Goal: Task Accomplishment & Management: Use online tool/utility

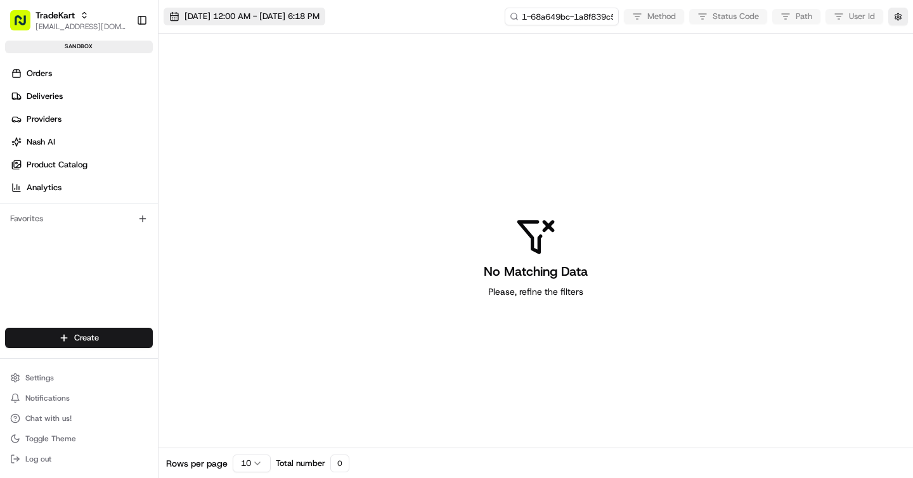
click at [261, 15] on span "08/20/2025 12:00 AM - 08/20/2025 6:18 PM" at bounding box center [251, 16] width 135 height 11
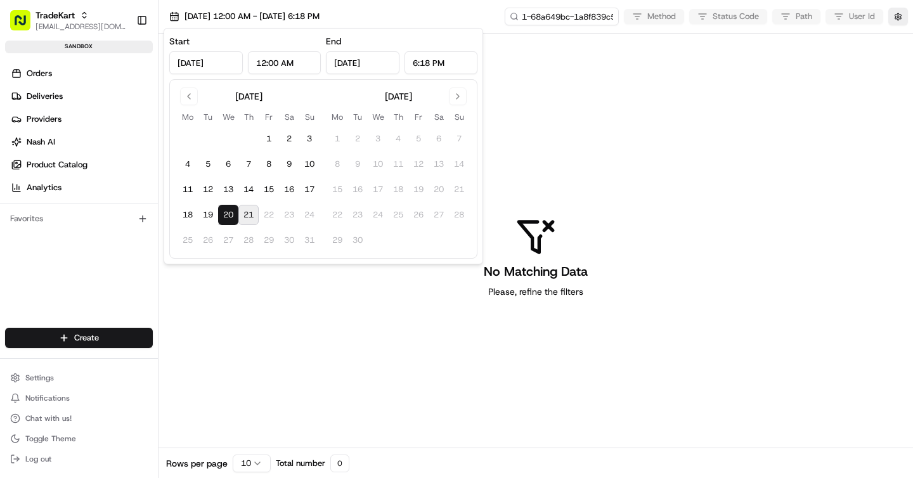
click at [243, 217] on button "21" at bounding box center [248, 215] width 20 height 20
type input "Aug 21, 2025"
type input "11:59 PM"
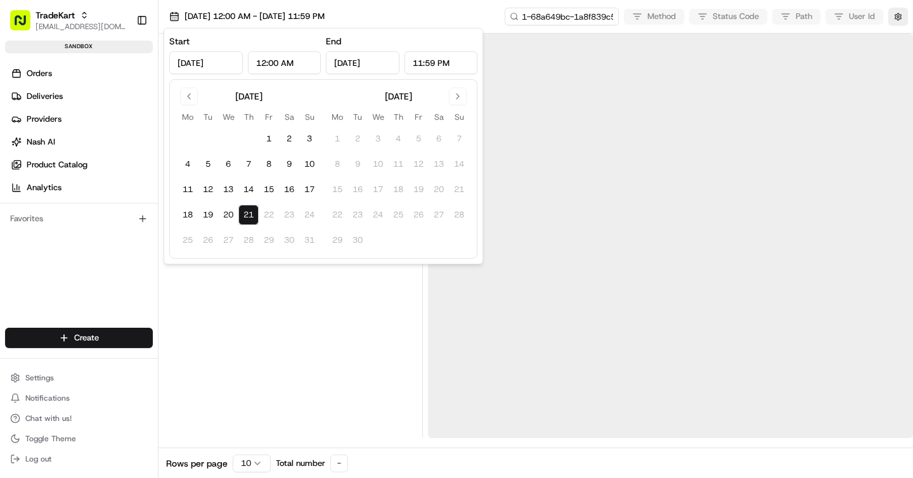
click at [243, 217] on button "21" at bounding box center [248, 215] width 20 height 20
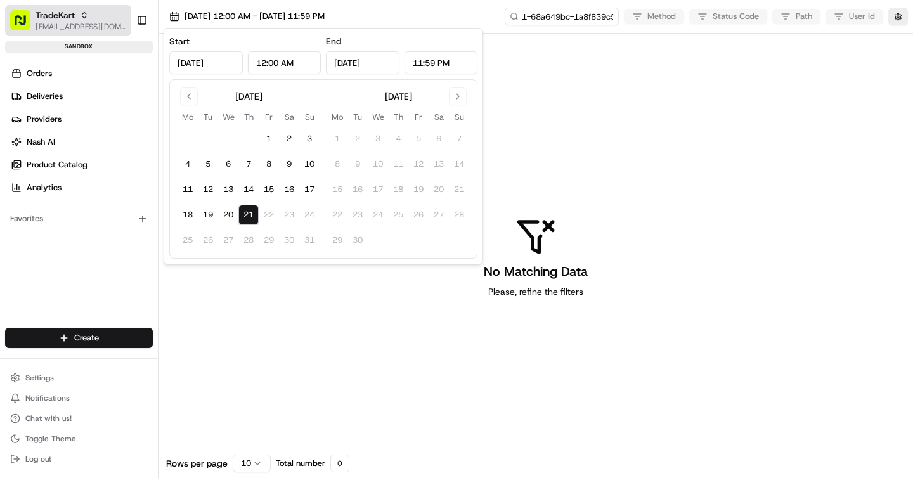
click at [46, 26] on span "[EMAIL_ADDRESS][DOMAIN_NAME]" at bounding box center [80, 27] width 91 height 10
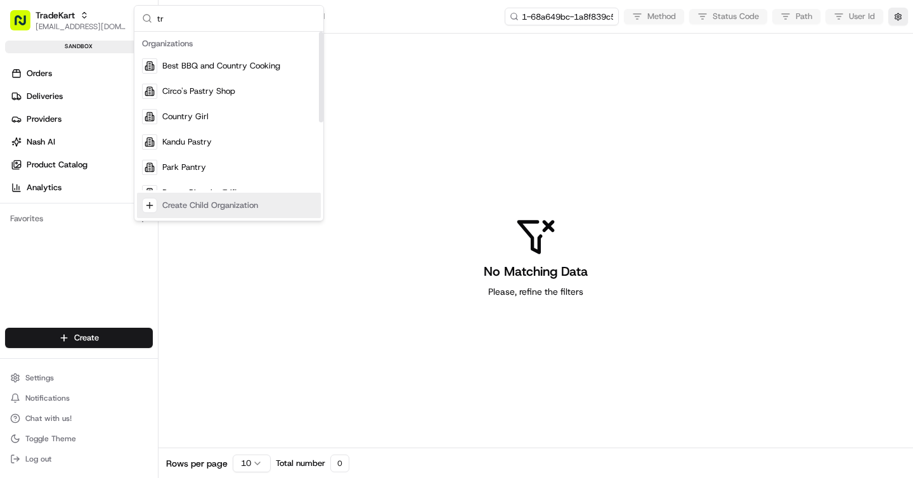
type input "t"
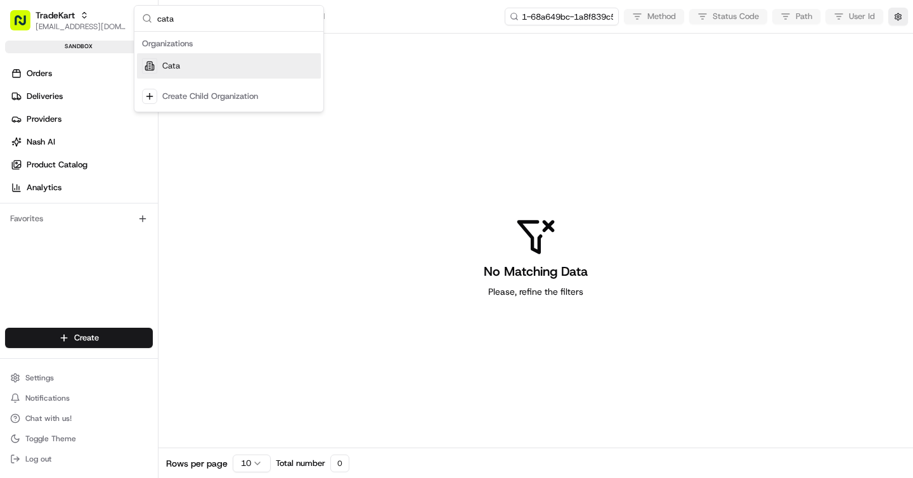
type input "cata"
click at [236, 60] on div "Cata" at bounding box center [229, 65] width 184 height 25
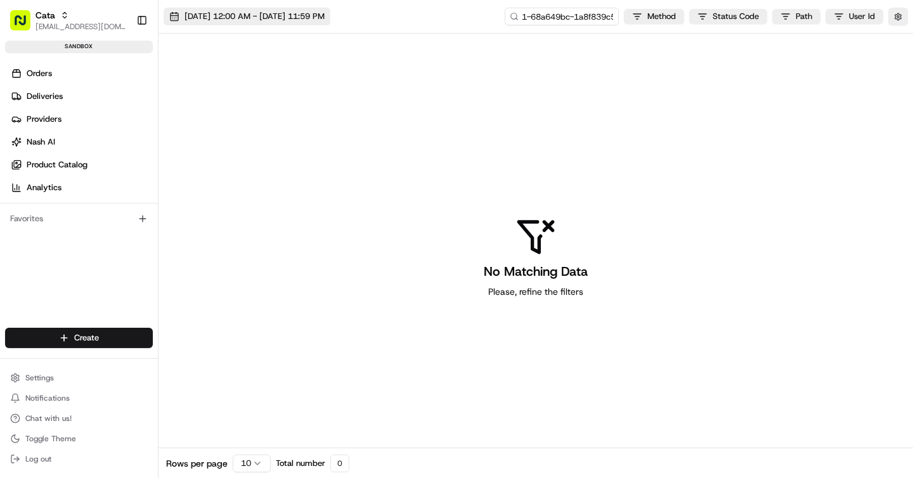
click at [261, 12] on span "[DATE] 12:00 AM - [DATE] 11:59 PM" at bounding box center [254, 16] width 140 height 11
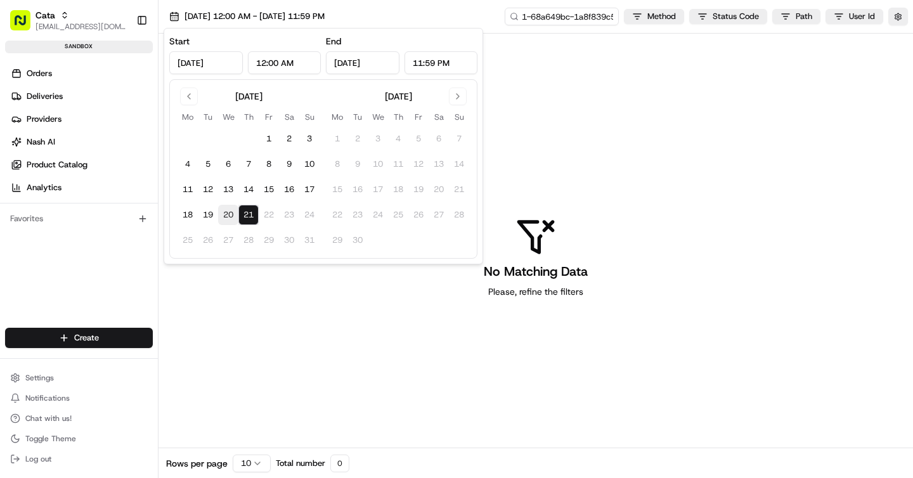
click at [224, 208] on button "20" at bounding box center [228, 215] width 20 height 20
type input "Aug 20, 2025"
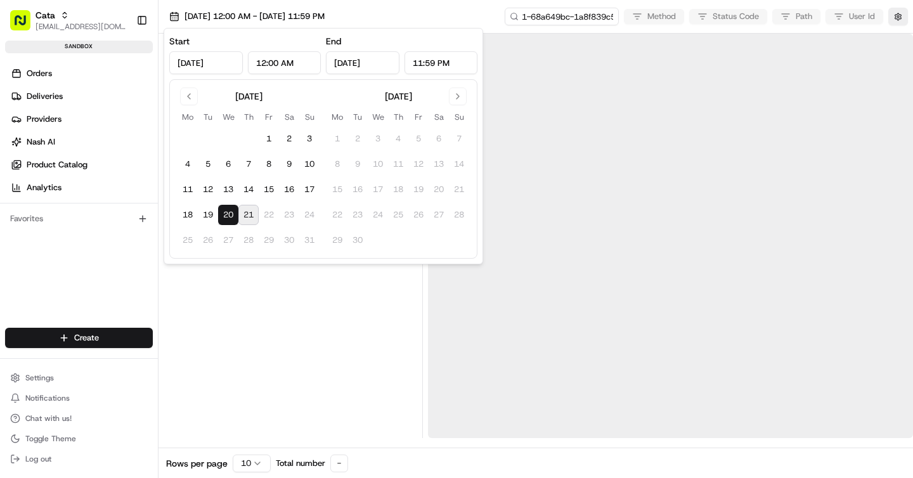
click at [224, 208] on button "20" at bounding box center [228, 215] width 20 height 20
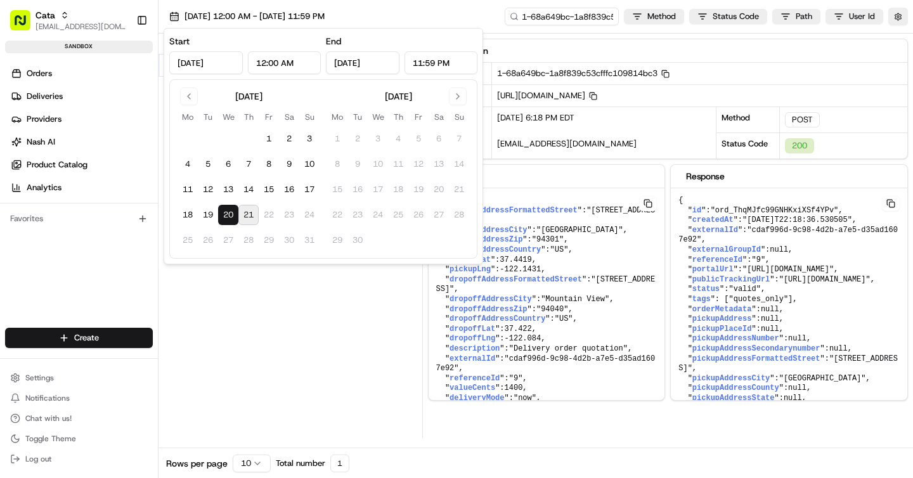
click at [237, 423] on div "Status Method URL 200 POST /v1/order/get_quotes 08/20/2025 6:18 PM" at bounding box center [290, 236] width 264 height 404
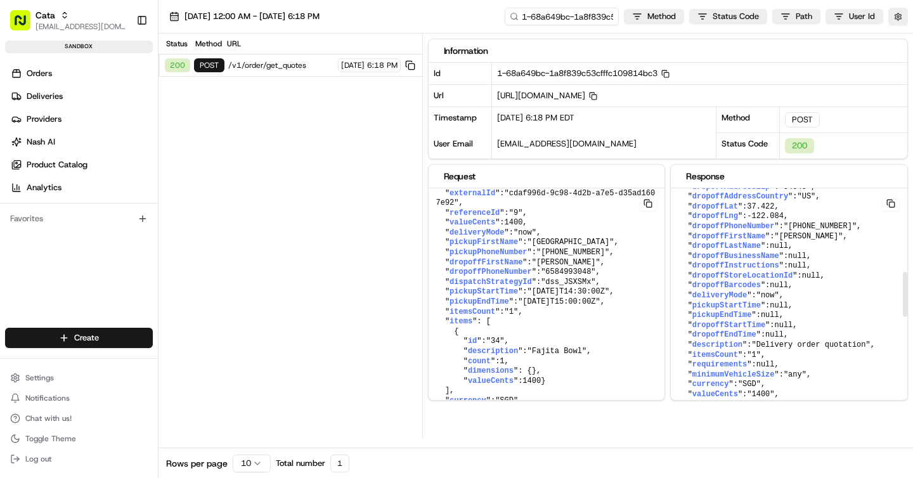
scroll to position [440, 0]
drag, startPoint x: 794, startPoint y: 375, endPoint x: 686, endPoint y: 342, distance: 112.5
click at [665, 342] on pre "{ " id ": "ord_ThqMJfc99GNHKxiXSf4YPv" , " createdAt ": "2025-08-20T22:18:36.53…" at bounding box center [546, 223] width 236 height 401
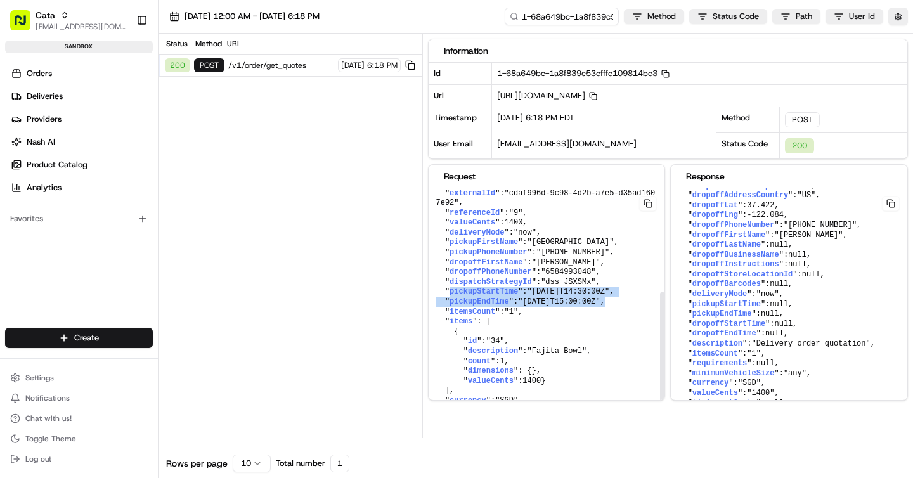
drag, startPoint x: 449, startPoint y: 273, endPoint x: 636, endPoint y: 286, distance: 186.8
click at [636, 286] on pre "{ " pickupAddressFormattedStreet ": "1139 University Ave, Palo Alto, CA 94301" …" at bounding box center [546, 223] width 236 height 401
click at [669, 72] on icon "button" at bounding box center [665, 74] width 8 height 8
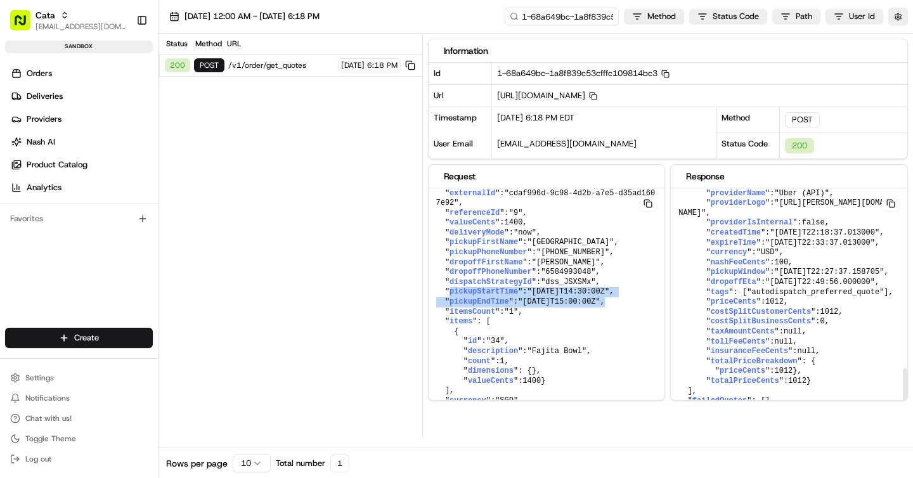
scroll to position [946, 0]
drag, startPoint x: 889, startPoint y: 281, endPoint x: 698, endPoint y: 260, distance: 191.3
click at [665, 260] on pre "{ " id ": "ord_ThqMJfc99GNHKxiXSf4YPv" , " createdAt ": "2025-08-20T22:18:36.53…" at bounding box center [546, 223] width 236 height 401
drag, startPoint x: 894, startPoint y: 305, endPoint x: 678, endPoint y: 284, distance: 217.1
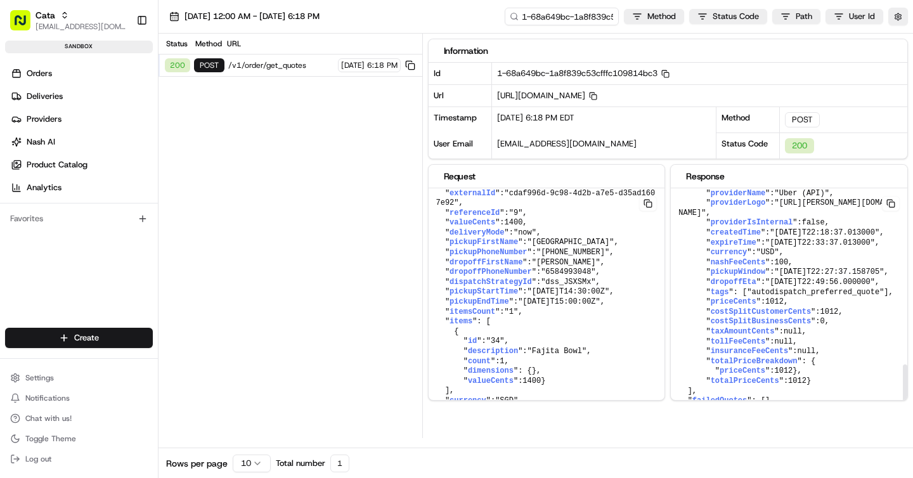
click at [665, 284] on pre "{ " id ": "ord_ThqMJfc99GNHKxiXSf4YPv" , " createdAt ": "2025-08-20T22:18:36.53…" at bounding box center [546, 223] width 236 height 401
click at [570, 248] on span ""+6584993048"" at bounding box center [572, 252] width 73 height 9
copy span "6584993048"
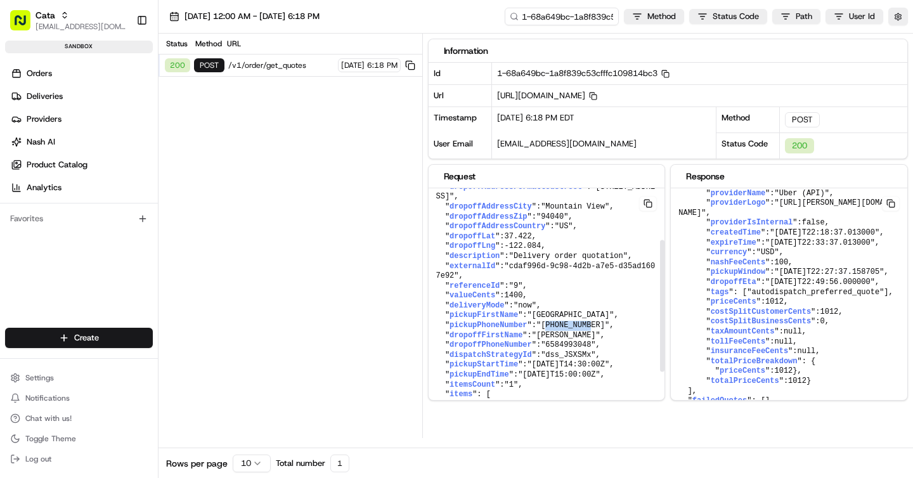
scroll to position [0, 0]
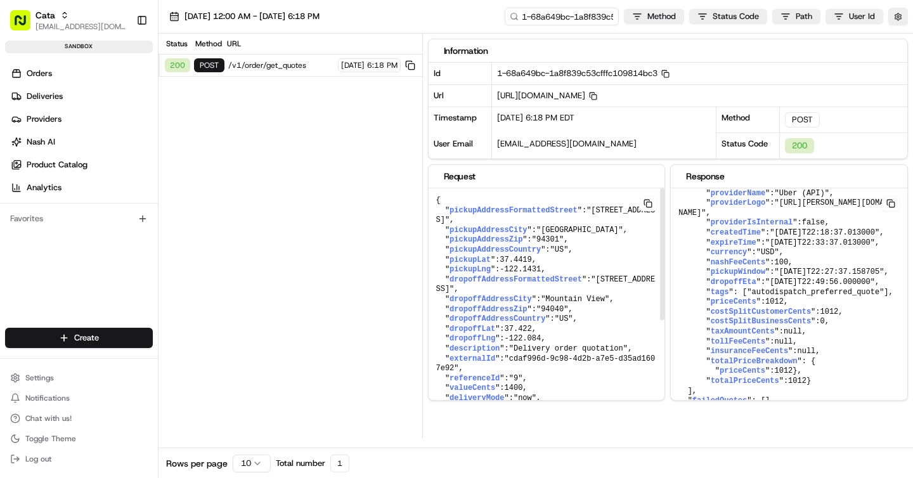
copy span "2598 W Middlefield Rd, Mountain View, CA 94040"
drag, startPoint x: 601, startPoint y: 279, endPoint x: 589, endPoint y: 291, distance: 16.6
click at [589, 291] on span ""2598 W Middlefield Rd, Mountain View, CA 94040"" at bounding box center [545, 284] width 219 height 19
click at [294, 14] on span "08/20/2025 12:00 AM - 08/20/2025 6:18 PM" at bounding box center [251, 16] width 135 height 11
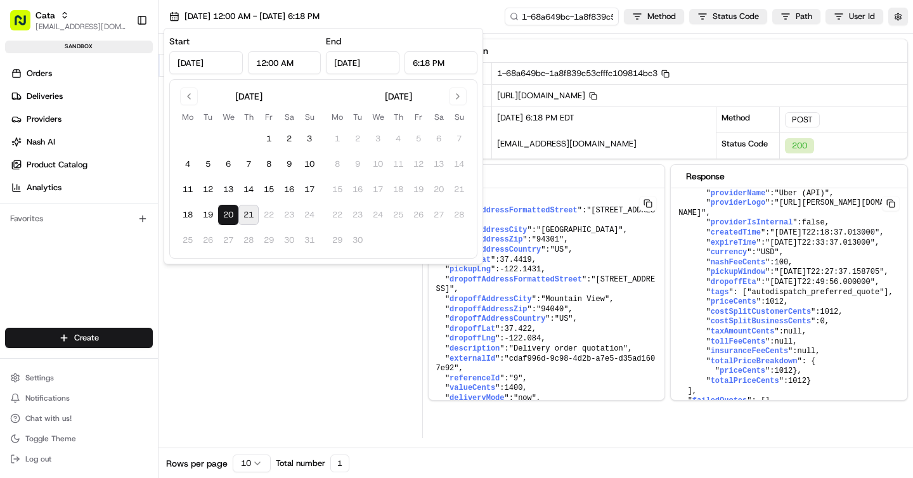
click at [250, 217] on button "21" at bounding box center [248, 215] width 20 height 20
type input "Aug 21, 2025"
type input "11:59 PM"
click at [250, 217] on button "21" at bounding box center [248, 215] width 20 height 20
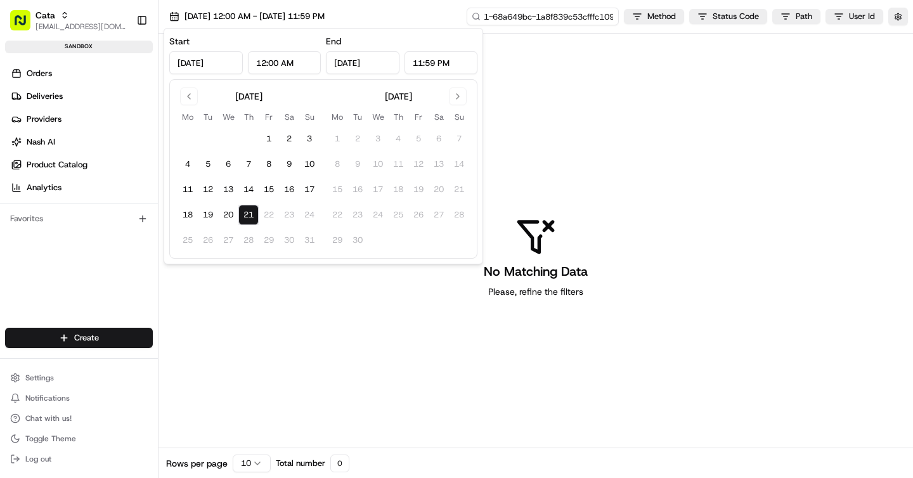
click at [566, 20] on input "1-68a649bc-1a8f839c53cfffc109814bc3" at bounding box center [542, 17] width 152 height 18
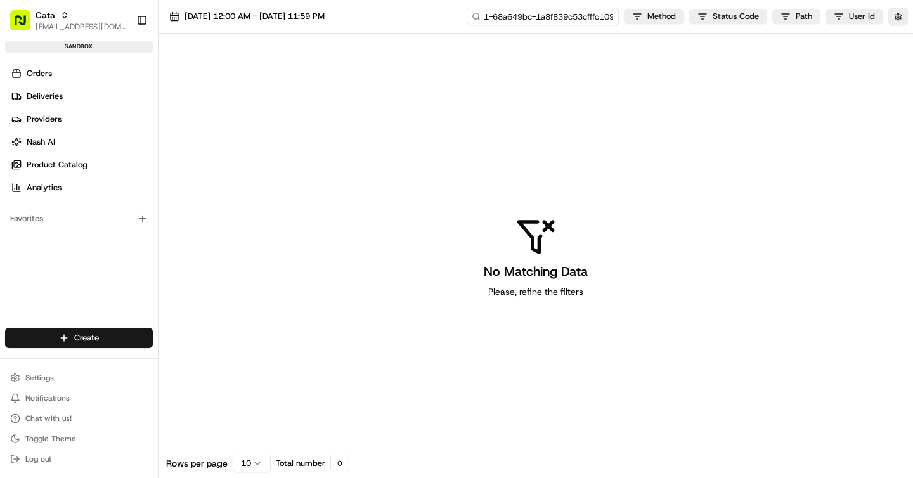
click at [566, 20] on input "1-68a649bc-1a8f839c53cfffc109814bc3" at bounding box center [542, 17] width 152 height 18
paste input "[STREET_ADDRESS]"
type input "[STREET_ADDRESS]"
click at [589, 20] on input "[STREET_ADDRESS]" at bounding box center [542, 17] width 152 height 18
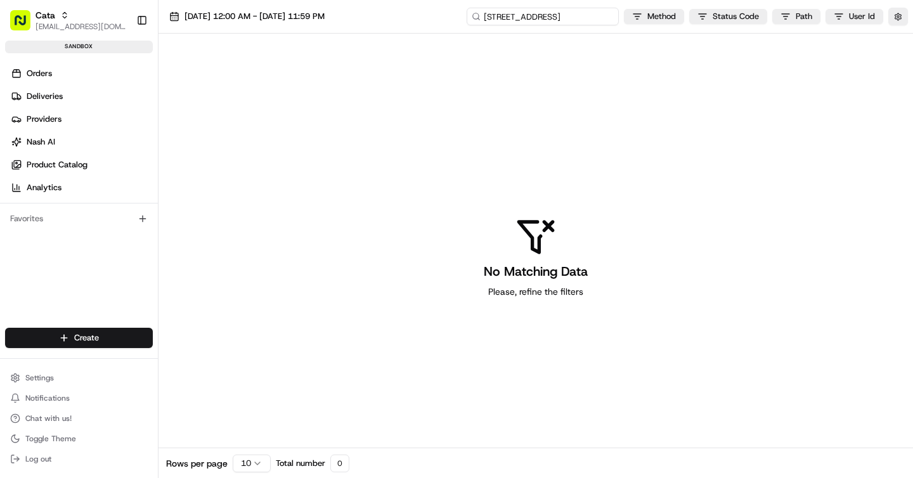
click at [589, 20] on input "[STREET_ADDRESS]" at bounding box center [542, 17] width 152 height 18
paste input "ord_hd3Mh55EZYDqZxTqWL6fQw"
type input "ord_hd3Mh55EZYDqZxTqWL6fQw"
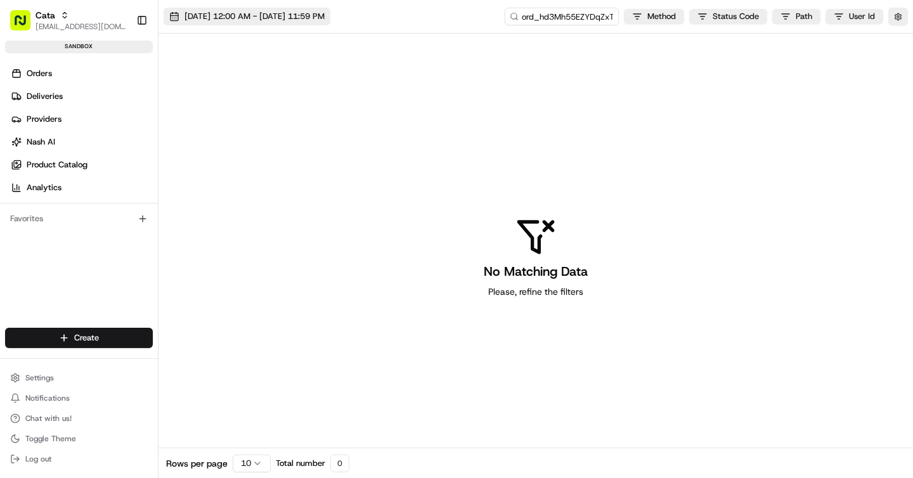
click at [272, 17] on span "08/21/2025 12:00 AM - 08/21/2025 11:59 PM" at bounding box center [254, 16] width 140 height 11
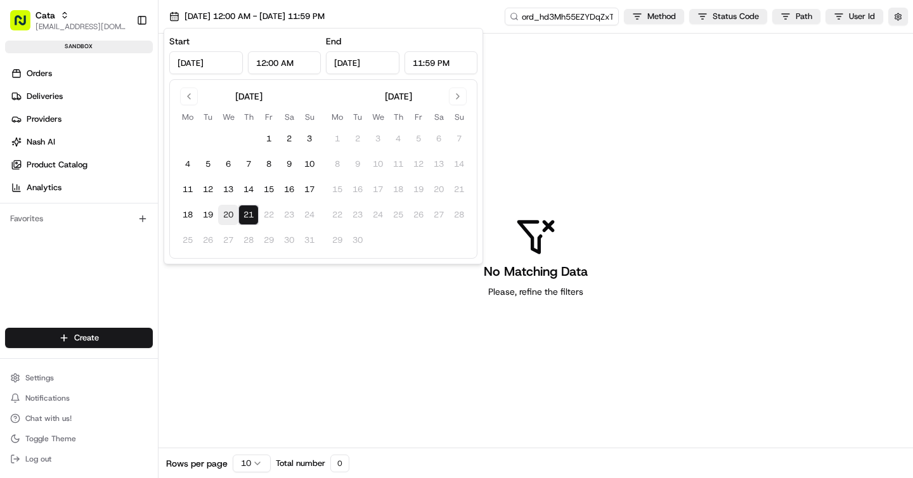
click at [229, 214] on button "20" at bounding box center [228, 215] width 20 height 20
type input "Aug 20, 2025"
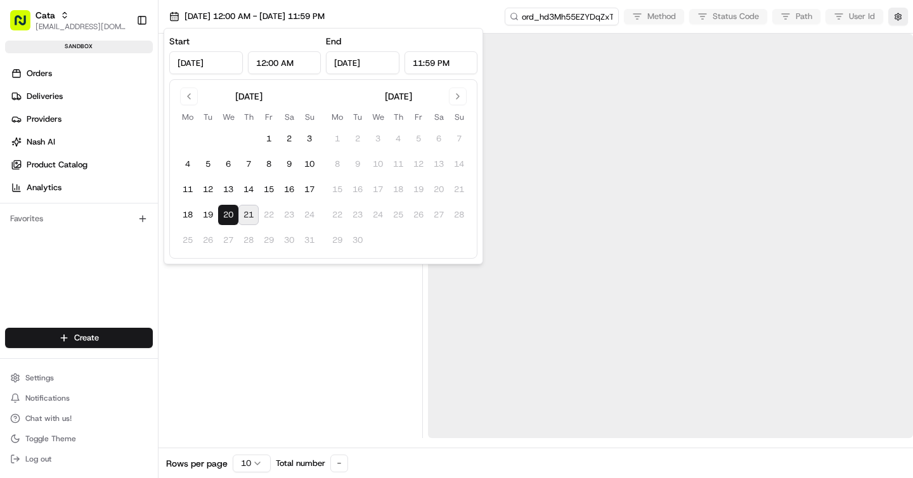
click at [250, 216] on button "21" at bounding box center [248, 215] width 20 height 20
type input "Aug 21, 2025"
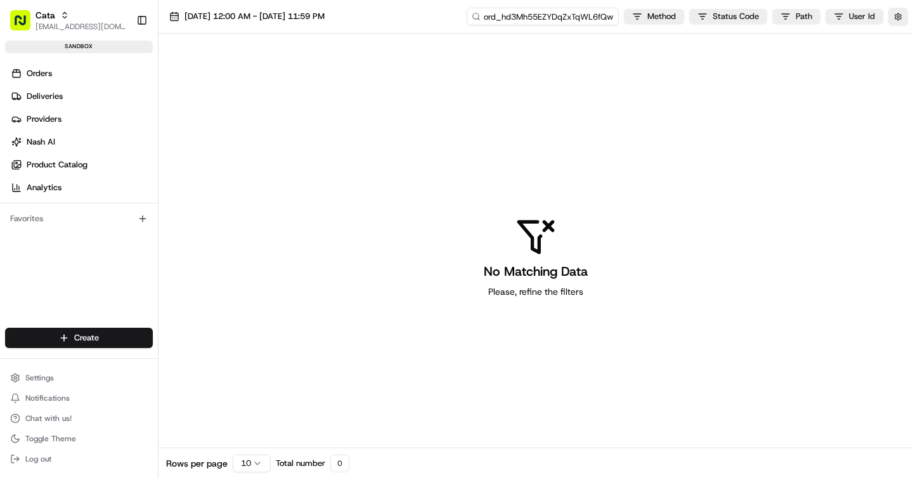
click at [568, 15] on input "ord_hd3Mh55EZYDqZxTqWL6fQw" at bounding box center [542, 17] width 152 height 18
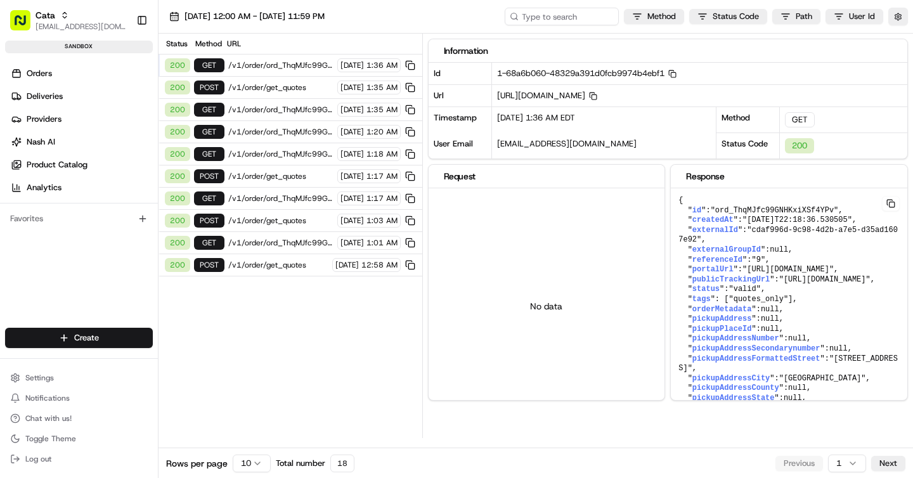
click at [294, 264] on span "/v1/order/get_quotes" at bounding box center [278, 265] width 100 height 10
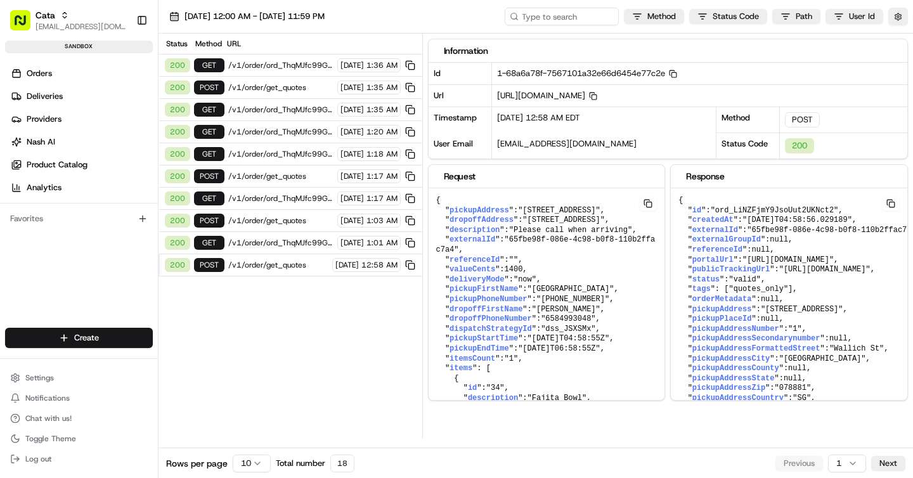
click at [286, 66] on span "/v1/order/ord_ThqMJfc99GNHKxiXSf4YPv" at bounding box center [280, 65] width 105 height 10
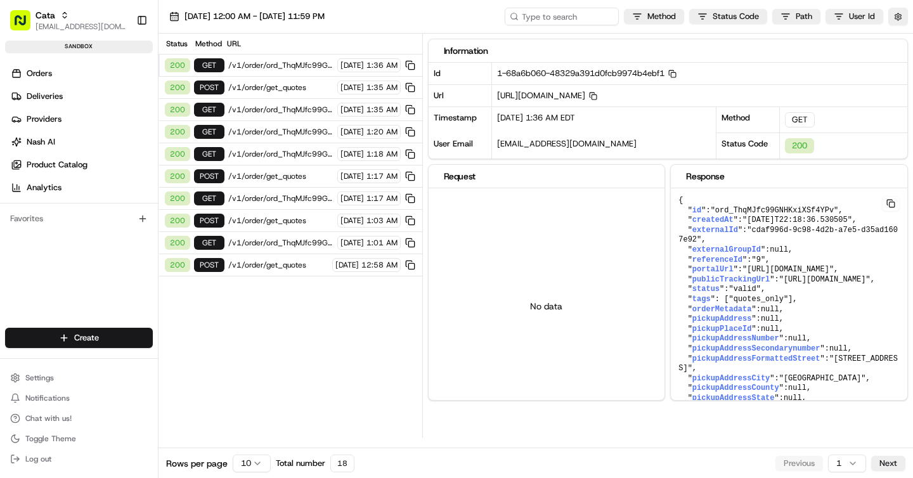
click at [281, 86] on span "/v1/order/get_quotes" at bounding box center [280, 87] width 105 height 10
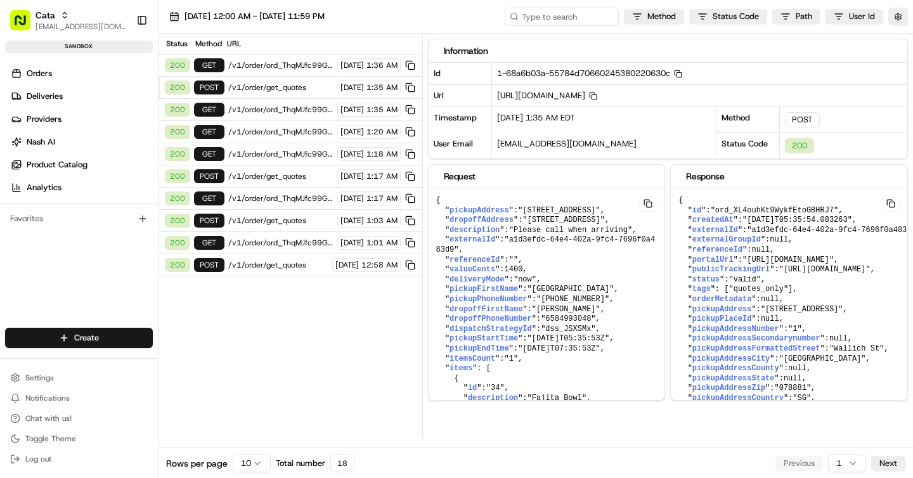
click at [281, 106] on span "/v1/order/ord_ThqMJfc99GNHKxiXSf4YPv" at bounding box center [280, 110] width 105 height 10
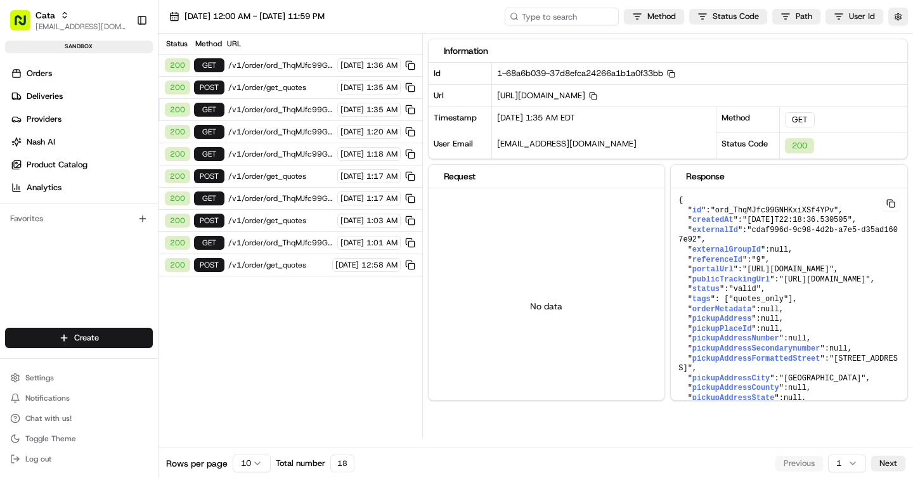
click at [284, 138] on div "200 GET /v1/order/ord_ThqMJfc99GNHKxiXSf4YPv 08/21/2025 1:20 AM" at bounding box center [290, 132] width 264 height 22
click at [285, 176] on span "/v1/order/get_quotes" at bounding box center [280, 176] width 105 height 10
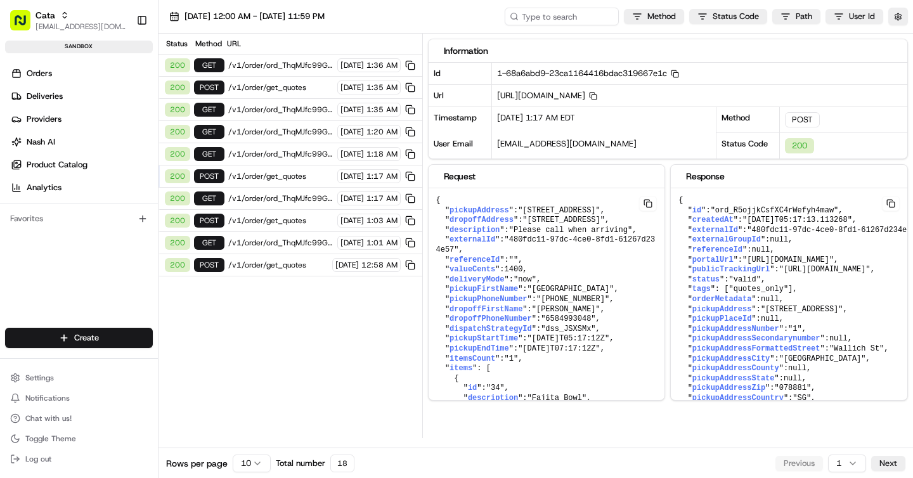
click at [285, 200] on span "/v1/order/ord_ThqMJfc99GNHKxiXSf4YPv" at bounding box center [280, 198] width 105 height 10
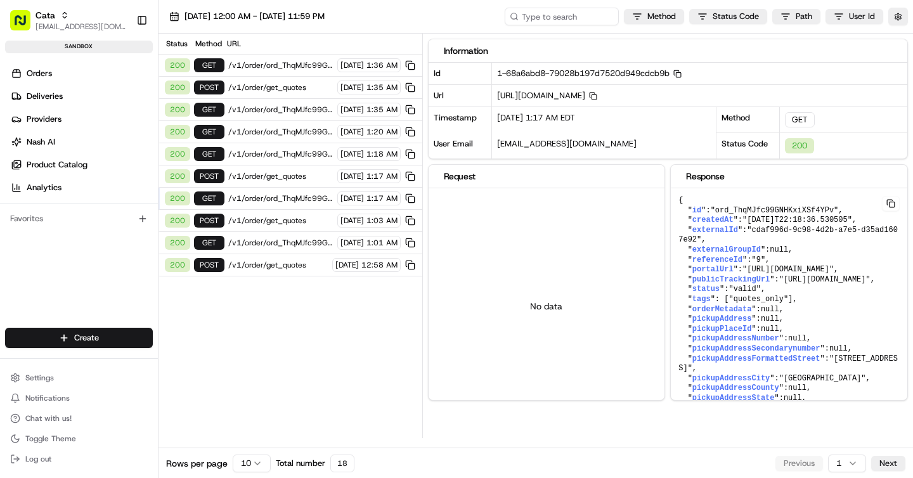
click at [285, 217] on span "/v1/order/get_quotes" at bounding box center [280, 221] width 105 height 10
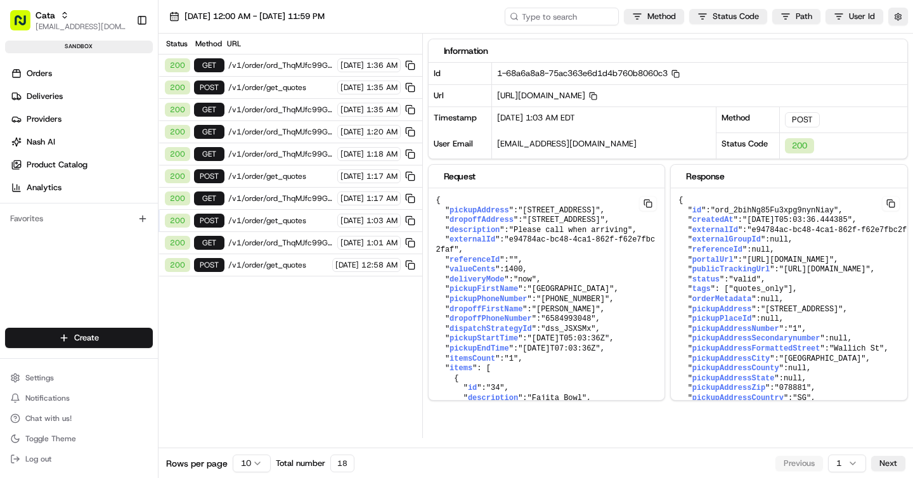
click at [287, 247] on span "/v1/order/ord_ThqMJfc99GNHKxiXSf4YPv" at bounding box center [280, 243] width 105 height 10
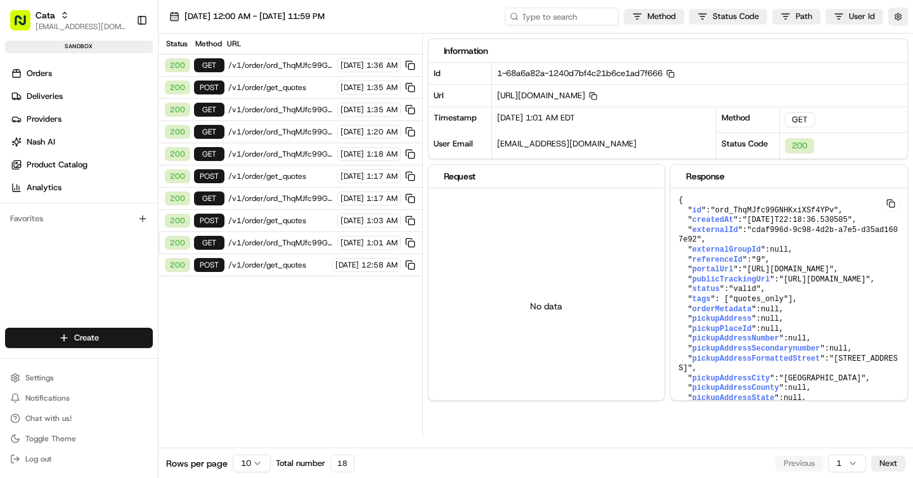
click at [288, 269] on span "/v1/order/get_quotes" at bounding box center [278, 265] width 100 height 10
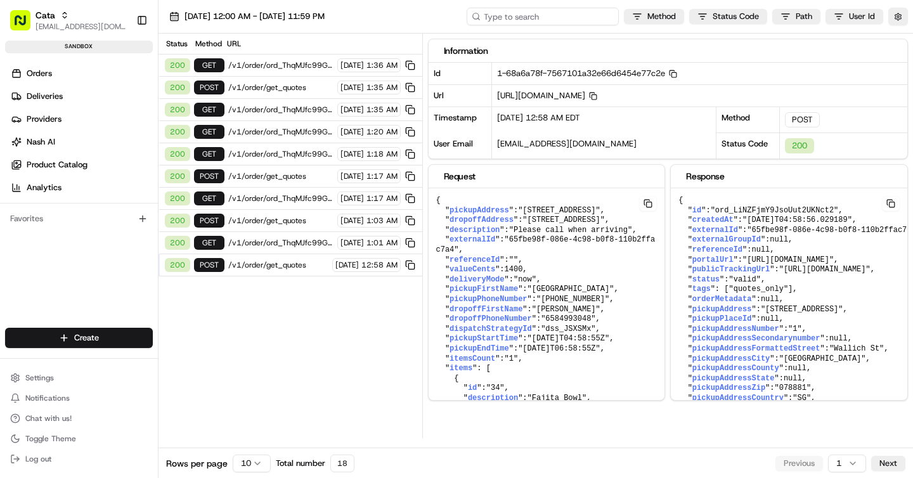
click at [558, 22] on input at bounding box center [542, 17] width 152 height 18
paste input "1-68a6b62b-797b643e174dbc4d44bf3992"
type input "1-68a6b62b-797b643e174dbc4d44bf3992"
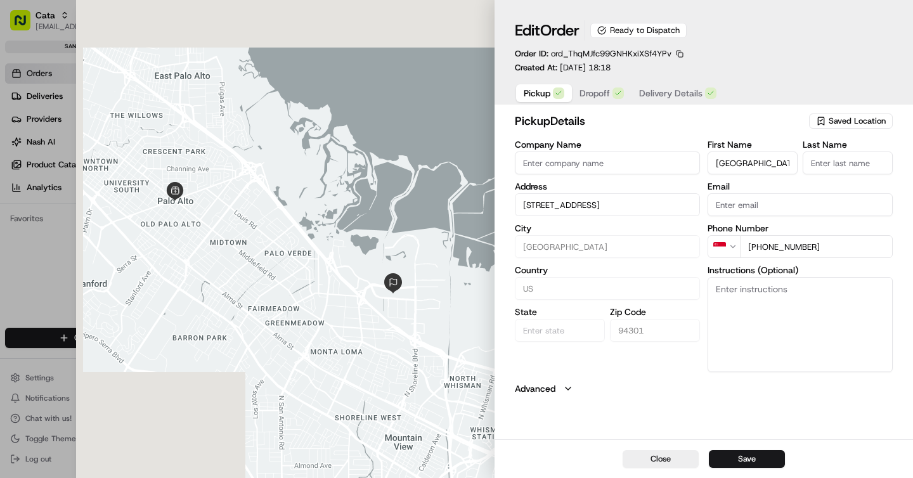
click at [679, 100] on span "Delivery Details" at bounding box center [670, 93] width 63 height 13
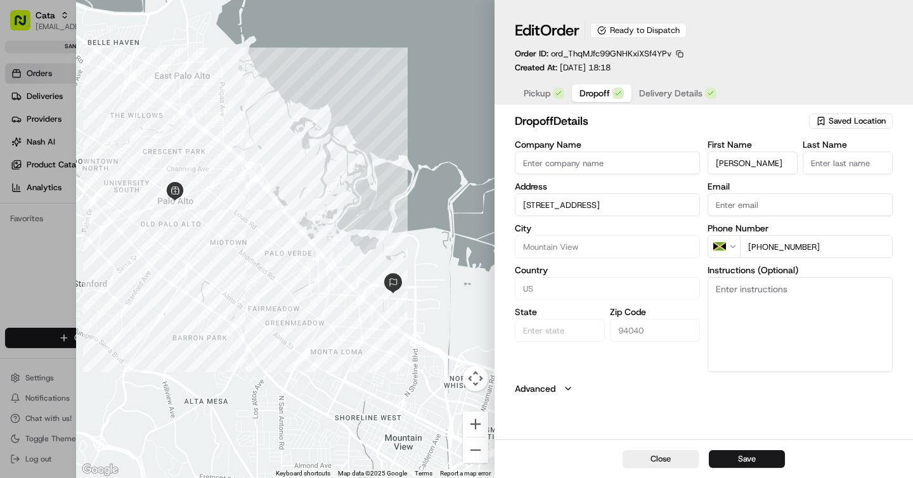
click at [588, 100] on span "Dropoff" at bounding box center [594, 93] width 30 height 13
click at [530, 99] on span "Pickup" at bounding box center [537, 93] width 27 height 13
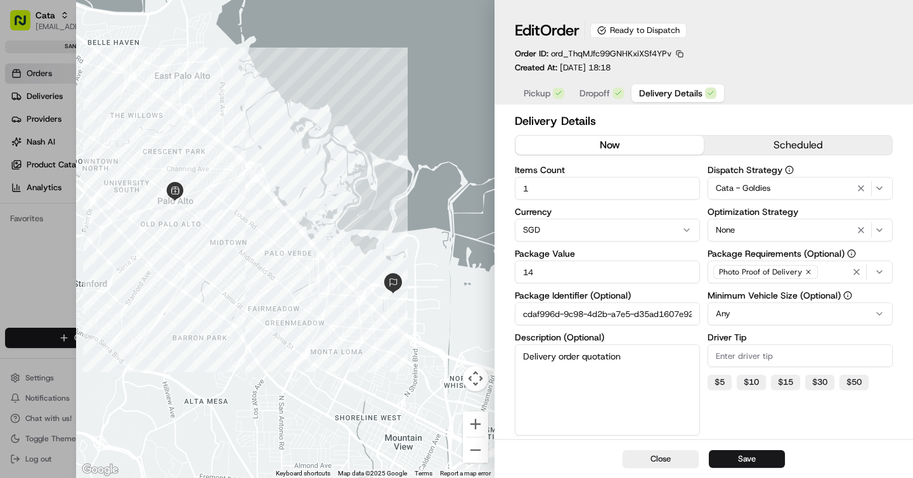
click at [659, 93] on span "Delivery Details" at bounding box center [670, 93] width 63 height 13
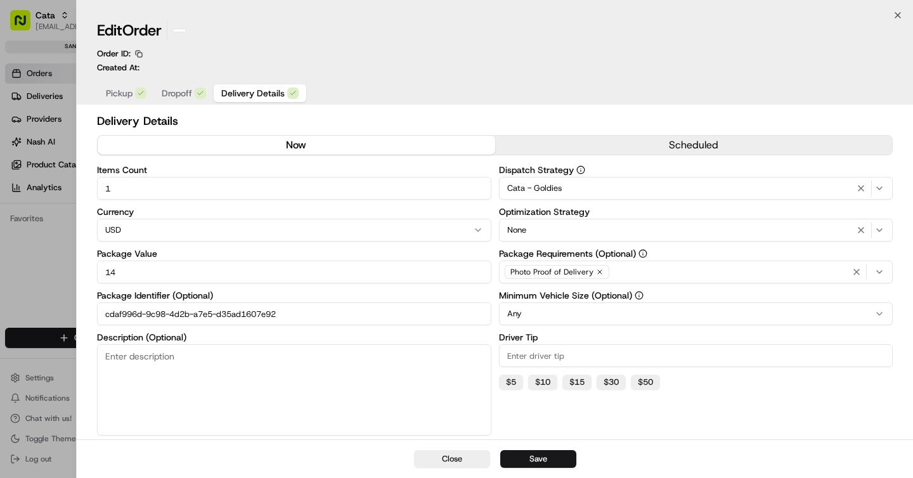
click at [48, 243] on div at bounding box center [456, 239] width 913 height 478
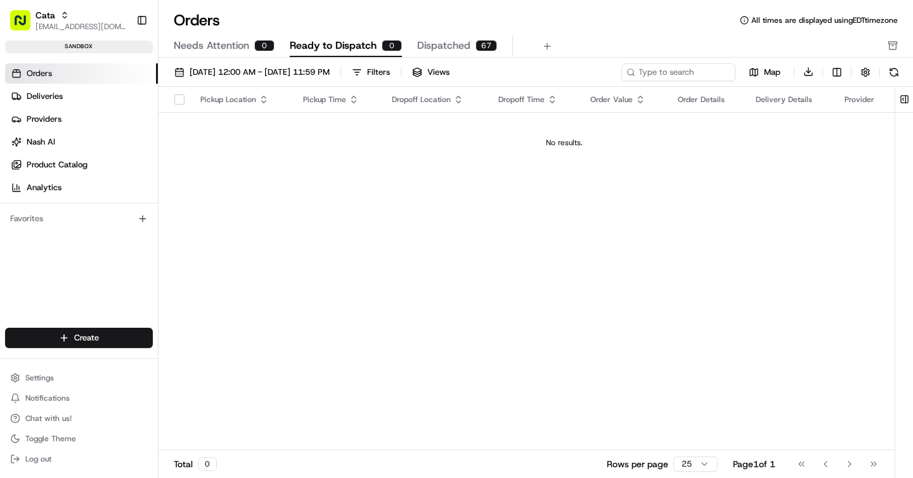
click at [453, 52] on span "Dispatched" at bounding box center [443, 45] width 53 height 15
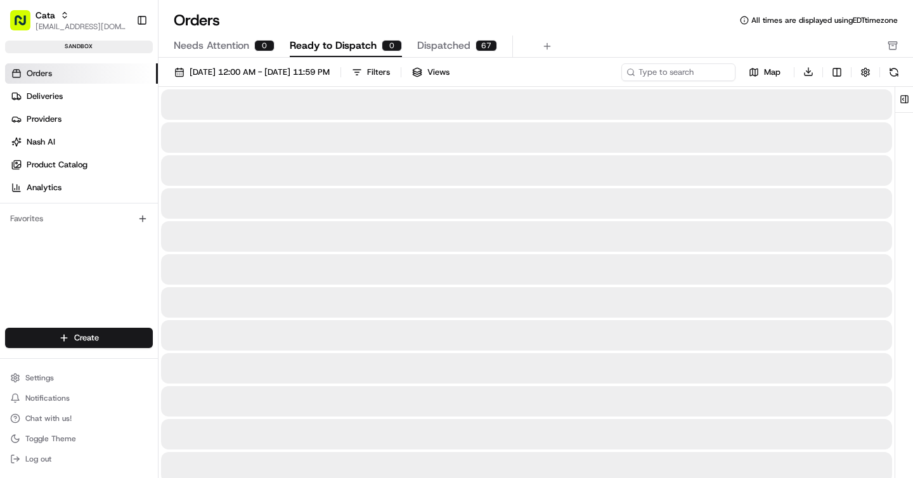
click at [340, 47] on span "Ready to Dispatch" at bounding box center [333, 45] width 87 height 15
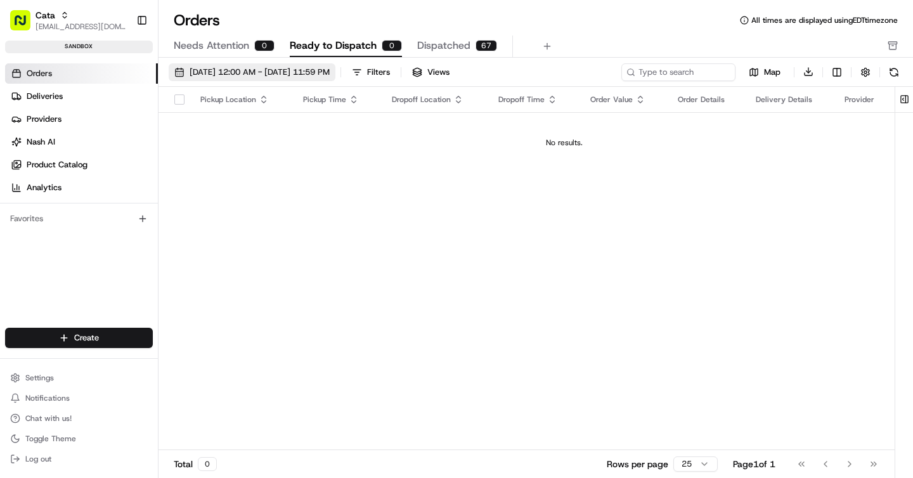
click at [288, 77] on span "08/01/2025 12:00 AM - 08/31/2025 11:59 PM" at bounding box center [260, 72] width 140 height 11
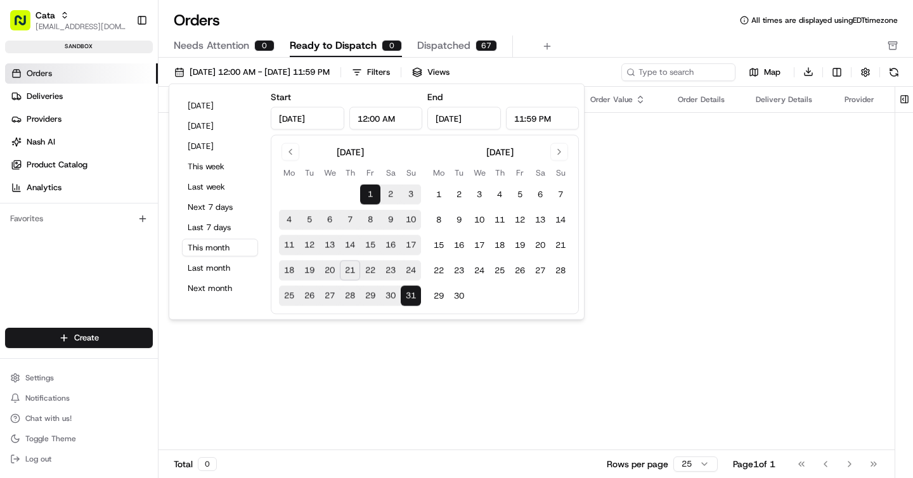
click at [335, 269] on button "20" at bounding box center [329, 271] width 20 height 20
type input "Aug 20, 2025"
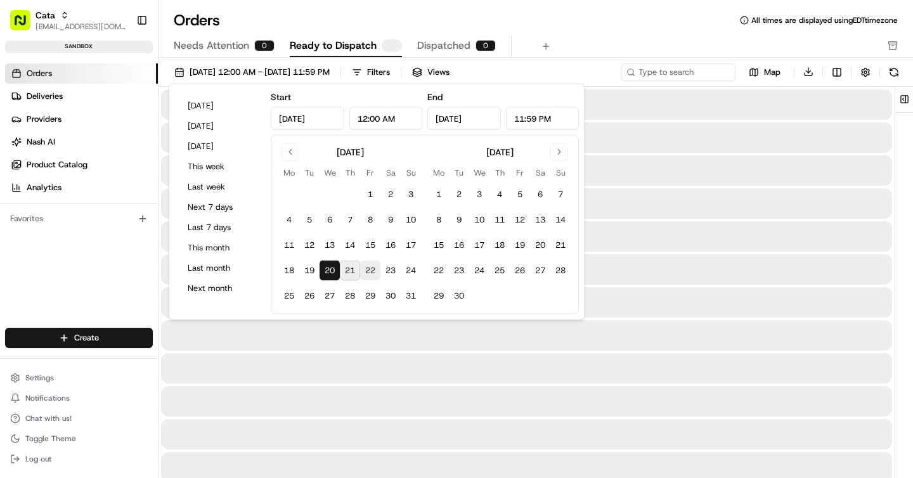
click at [367, 269] on button "22" at bounding box center [370, 271] width 20 height 20
type input "Aug 22, 2025"
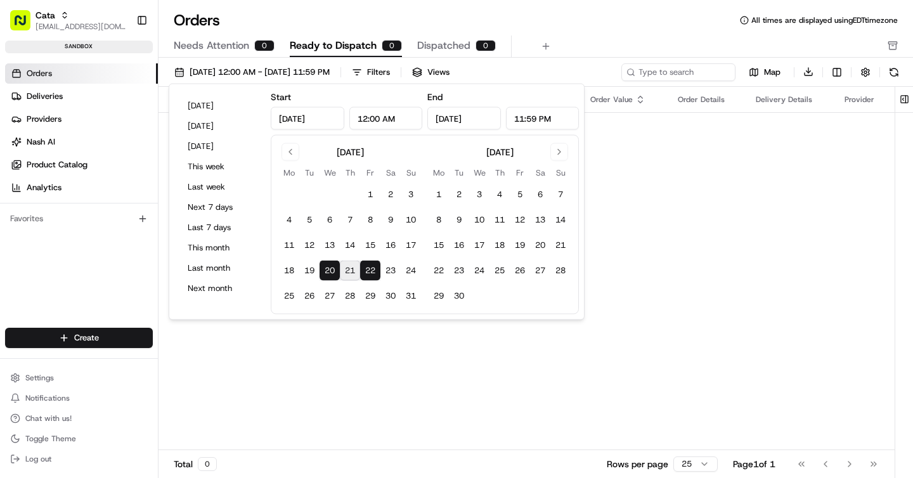
click at [576, 19] on div "Orders All times are displayed using EDT timezone" at bounding box center [535, 20] width 754 height 20
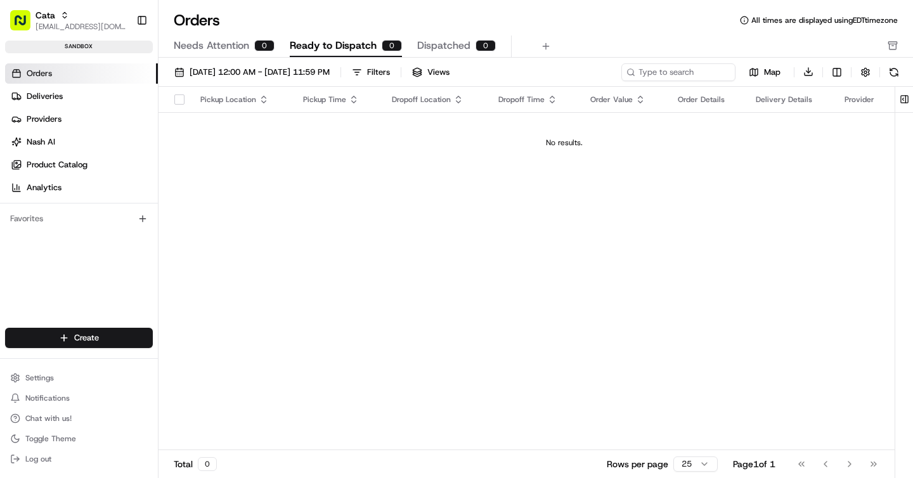
click at [244, 44] on span "Needs Attention" at bounding box center [211, 45] width 75 height 15
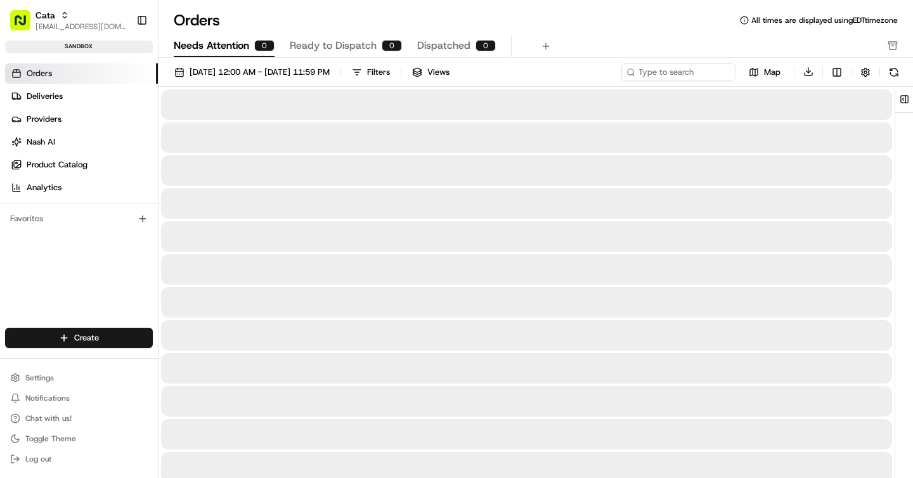
click at [348, 44] on span "Ready to Dispatch" at bounding box center [333, 45] width 87 height 15
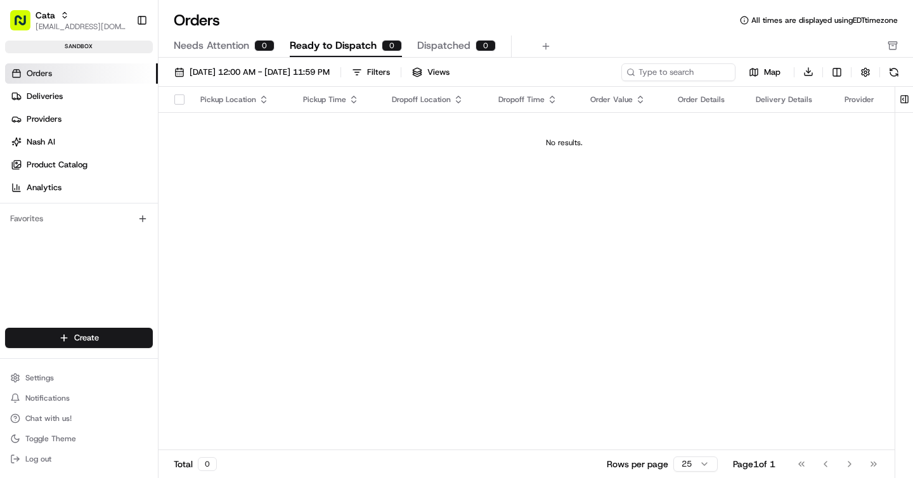
click at [495, 44] on div "Needs Attention 0 Ready to Dispatch 0 Dispatched 0" at bounding box center [527, 46] width 706 height 22
click at [446, 44] on span "Dispatched" at bounding box center [443, 45] width 53 height 15
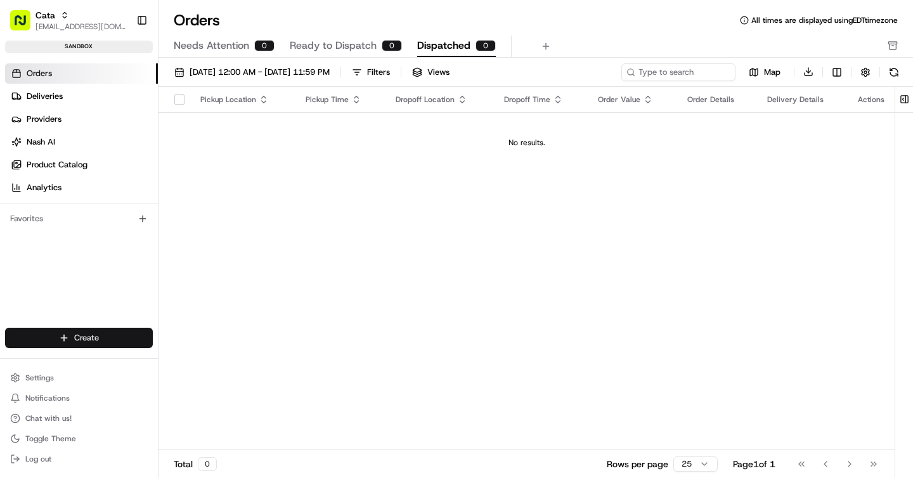
click at [99, 336] on html "Cata asif@usenash.com Toggle Sidebar sandbox Orders Deliveries Providers Nash A…" at bounding box center [456, 239] width 913 height 478
click at [220, 383] on link "Order" at bounding box center [228, 384] width 141 height 23
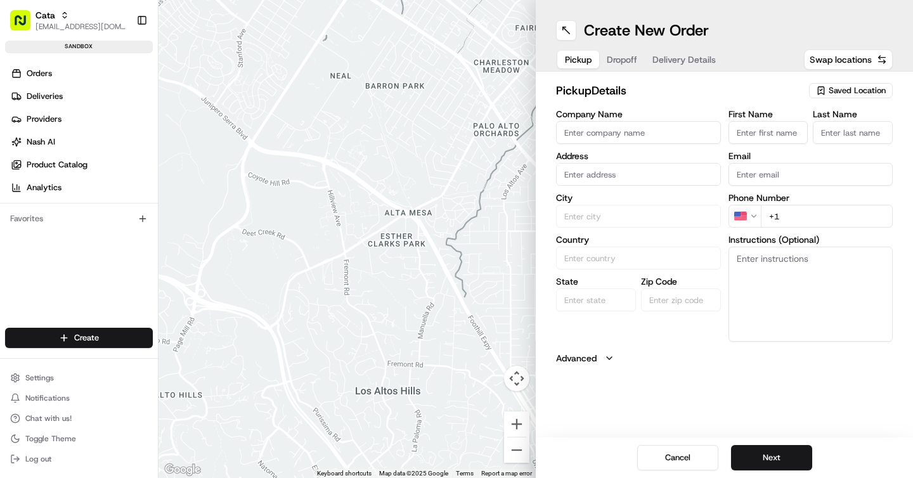
click at [608, 134] on input "Company Name" at bounding box center [638, 132] width 165 height 23
type input "Test"
click at [759, 130] on input "First Name" at bounding box center [768, 132] width 80 height 23
type input "Test"
click at [607, 181] on input "text" at bounding box center [638, 174] width 165 height 23
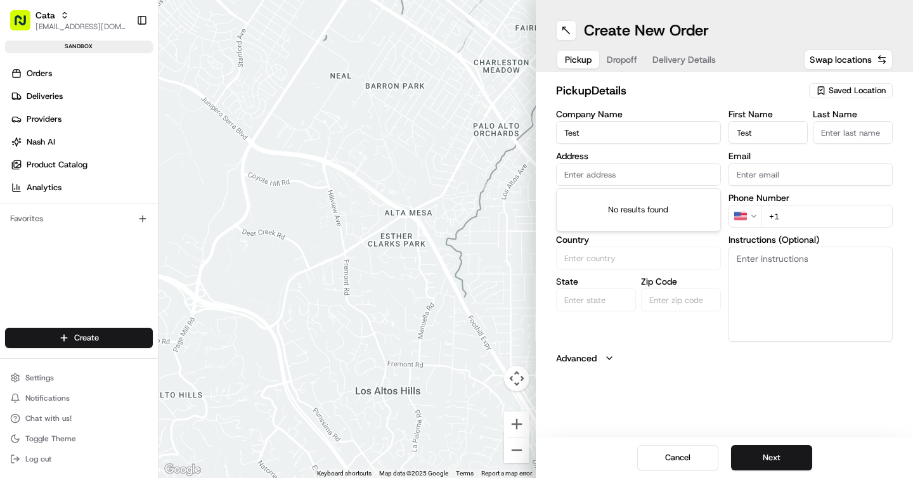
click at [635, 342] on div "pickup Details Saved Location Company Name Test Address City Country State Zip …" at bounding box center [724, 223] width 337 height 283
click at [614, 186] on div "Company Name Test Address City Country State Zip Code" at bounding box center [638, 226] width 165 height 232
click at [598, 179] on input "text" at bounding box center [638, 174] width 165 height 23
paste input "2598 W Middlefield RdMountain View, CA 94043, USA"
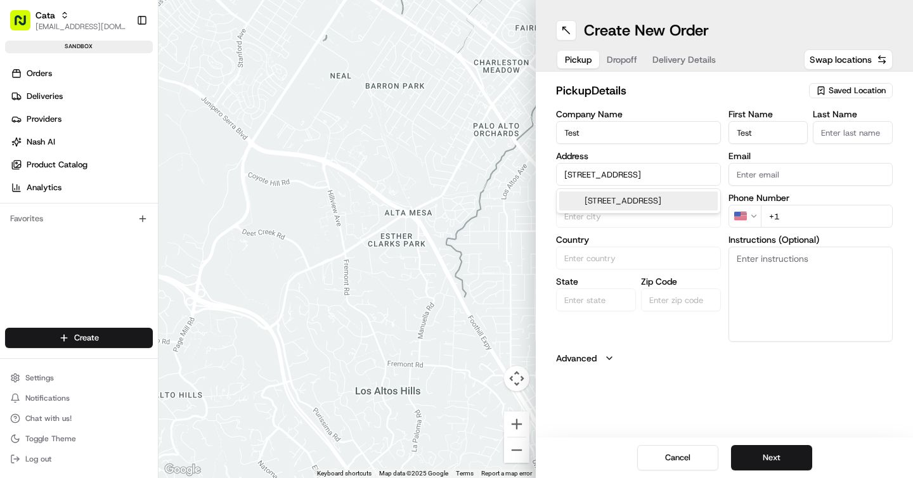
click at [629, 204] on div "[STREET_ADDRESS]" at bounding box center [638, 200] width 158 height 19
type input "2598 W Middlefield Rd, Mountain View, CA 94043, USA"
type input "Mountain View"
type input "United States"
type input "CA"
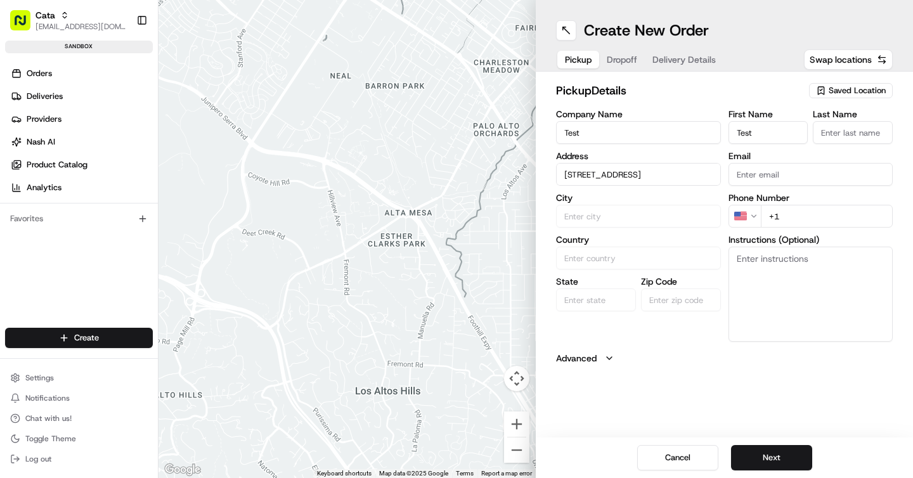
type input "94043"
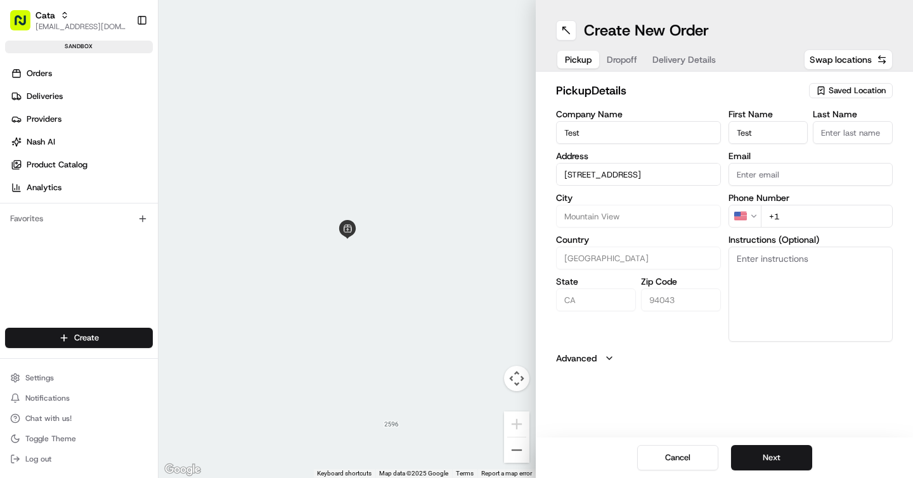
type input "2598 W Middlefield Rd, Mountain View, CA 94043, USA"
click at [816, 222] on input "+1" at bounding box center [827, 216] width 132 height 23
type input "+1 855 607 1995"
click at [813, 400] on div "Create New Order Pickup Dropoff Delivery Details Swap locations pickup Details …" at bounding box center [724, 239] width 377 height 478
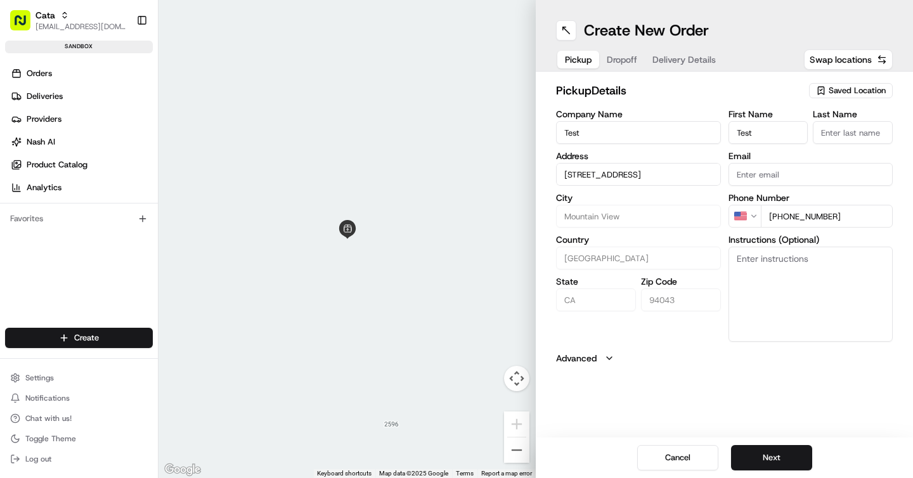
click at [824, 214] on input "+1 855 607 1995" at bounding box center [827, 216] width 132 height 23
click at [626, 72] on div "pickup Details Saved Location Company Name Test Address 2598 W Middlefield Rd, …" at bounding box center [724, 223] width 377 height 303
click at [624, 63] on span "Dropoff" at bounding box center [636, 59] width 30 height 13
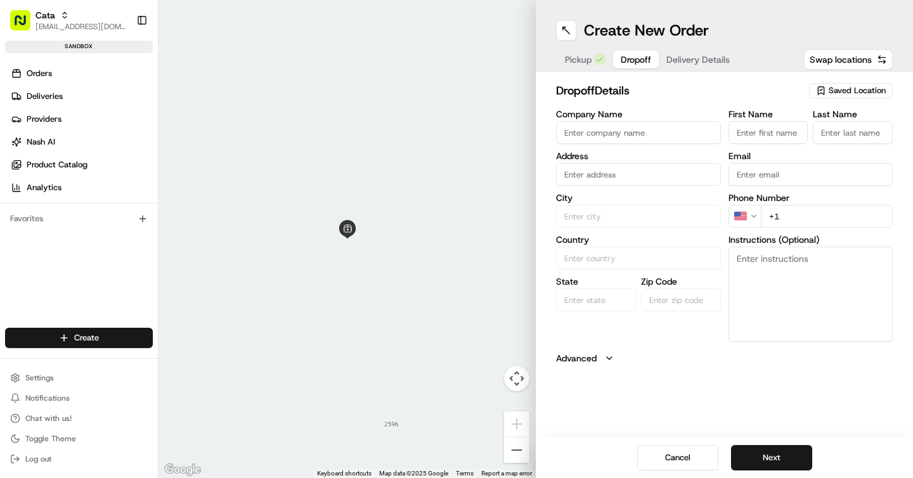
click at [830, 224] on input "+1" at bounding box center [827, 216] width 132 height 23
paste input "tel"
click at [830, 224] on input "+1" at bounding box center [827, 216] width 132 height 23
paste input "tel"
click at [830, 224] on input "+1" at bounding box center [827, 216] width 132 height 23
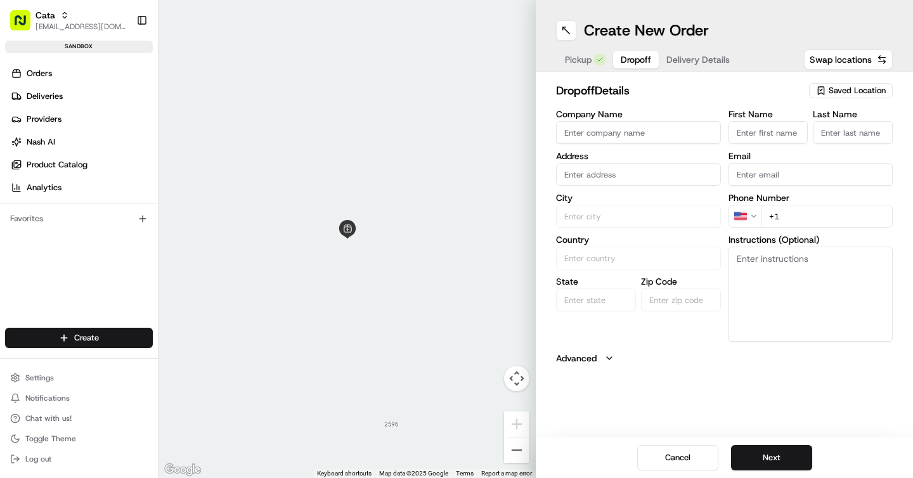
paste input "tel"
type input "+1"
click at [816, 262] on textarea "Instructions (Optional)" at bounding box center [810, 294] width 165 height 95
paste textarea "+1 855 607 1995"
type textarea "+1 855 607 1995"
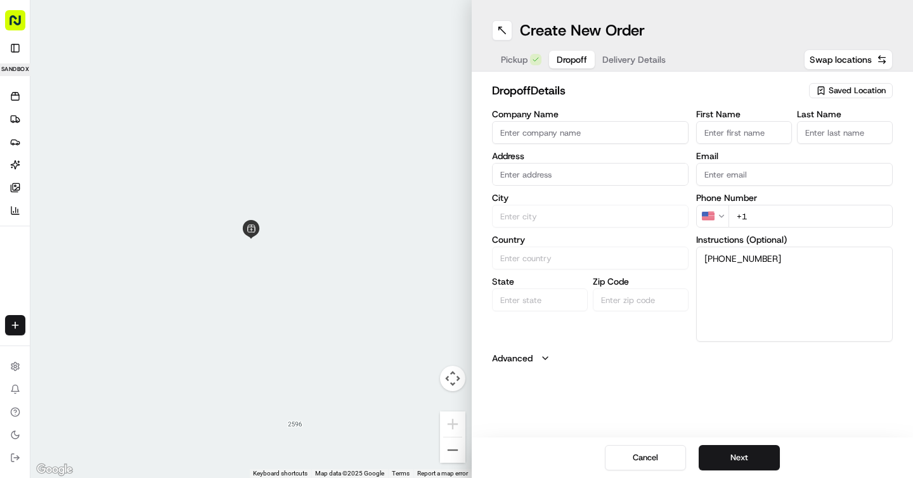
drag, startPoint x: 813, startPoint y: 263, endPoint x: 696, endPoint y: 263, distance: 117.3
click at [696, 263] on textarea "+1 855 607 1995" at bounding box center [794, 294] width 196 height 95
click at [18, 45] on button "Toggle Sidebar" at bounding box center [15, 48] width 20 height 20
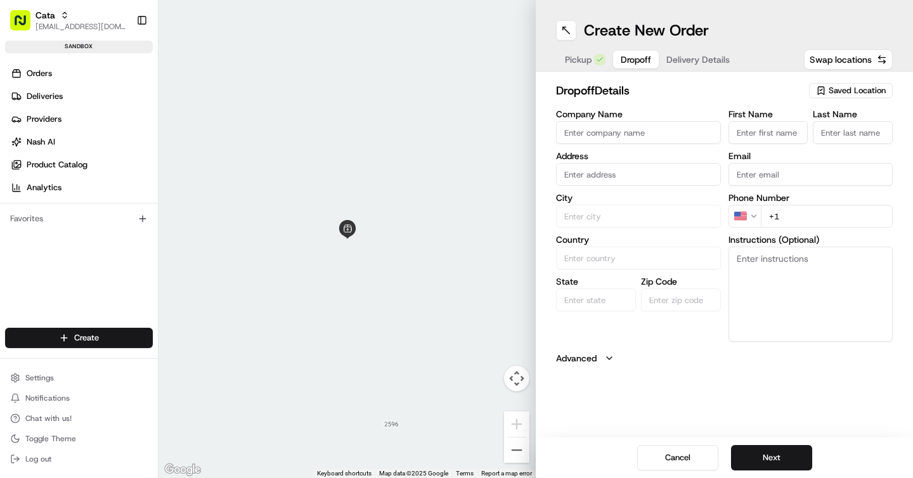
click at [823, 219] on input "+1" at bounding box center [827, 216] width 132 height 23
paste input "tel"
type input "+1 855 607 1995"
click at [814, 375] on div "Create New Order Pickup Dropoff Delivery Details Swap locations dropoff Details…" at bounding box center [724, 239] width 377 height 478
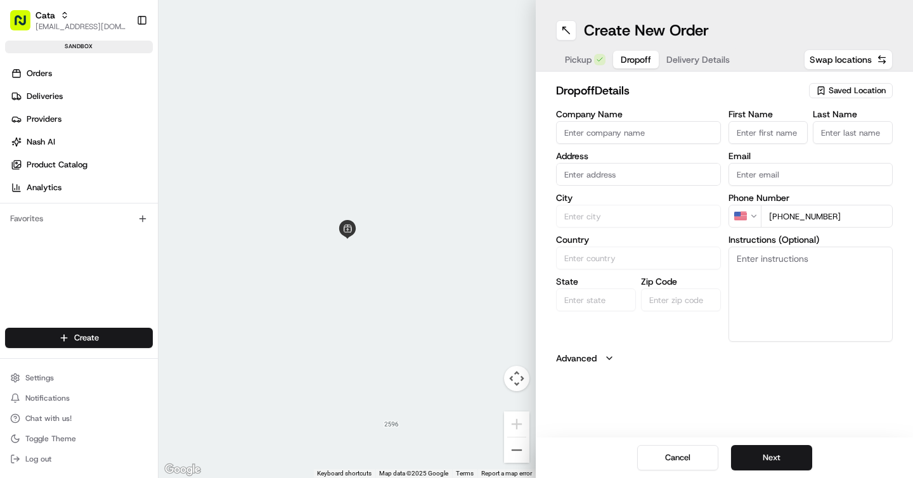
click at [607, 130] on input "Company Name" at bounding box center [638, 132] width 165 height 23
type input "Test"
click at [755, 134] on input "First Name" at bounding box center [768, 132] width 80 height 23
type input "Test"
click at [798, 358] on button "Advanced" at bounding box center [724, 358] width 337 height 13
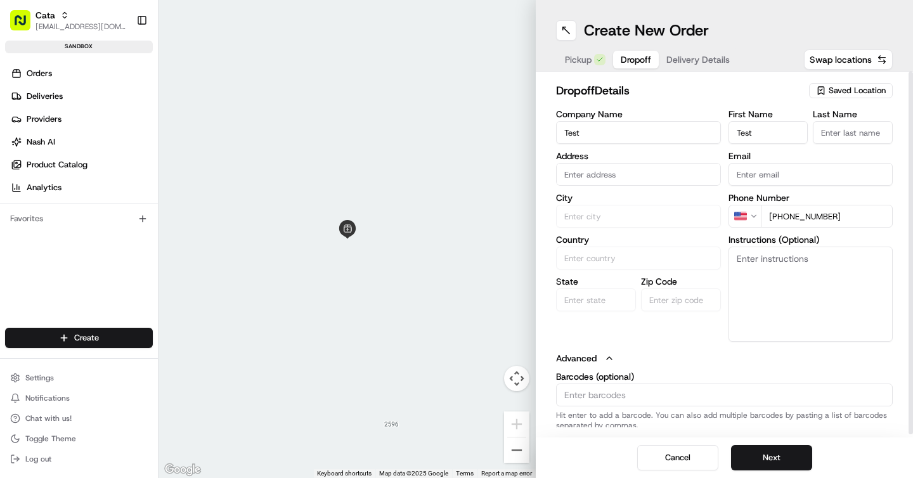
click at [588, 172] on input "text" at bounding box center [638, 174] width 165 height 23
paste input "231 Parkside Dr, Palo Alto, CA 94306, USA"
type input "231 Parkside Dr, Palo Alto, CA 94306, USA"
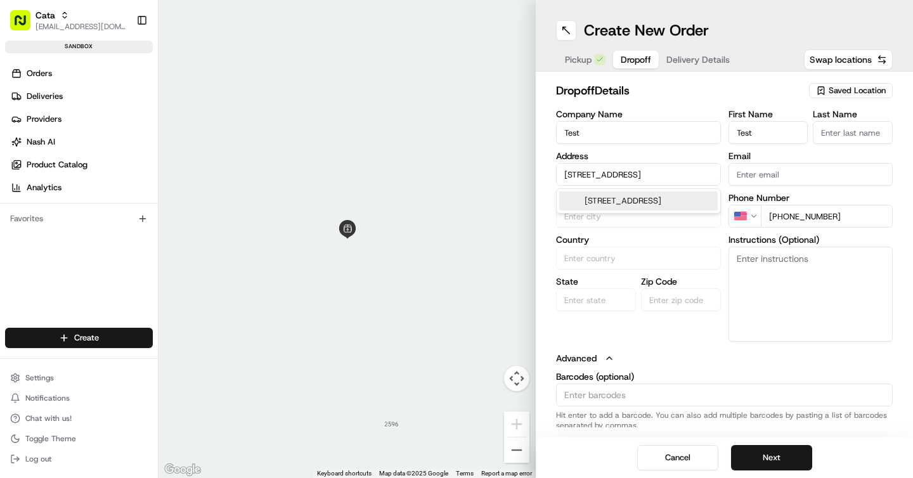
click at [627, 208] on div "231 Parkside Dr, Palo Alto, CA 94306, USA" at bounding box center [638, 200] width 158 height 19
type input "Palo Alto"
type input "United States"
type input "CA"
type input "94306"
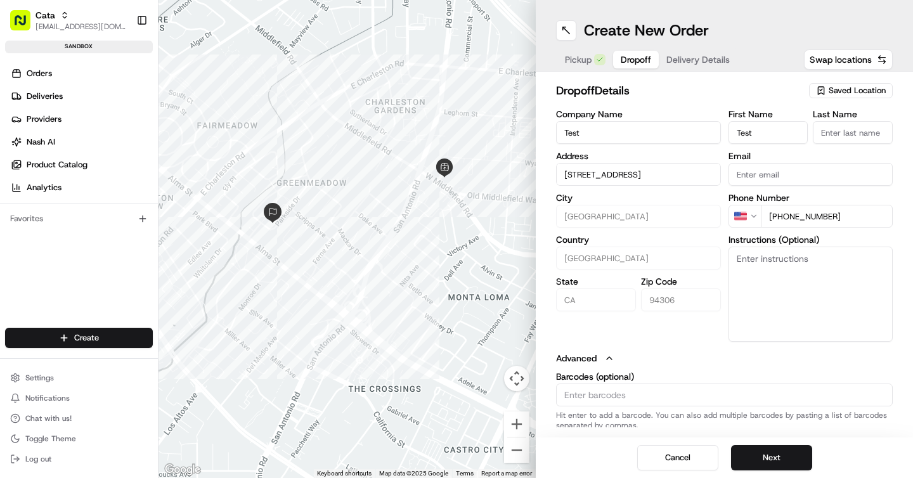
type input "231 Parkside Dr, Palo Alto, CA 94306, USA"
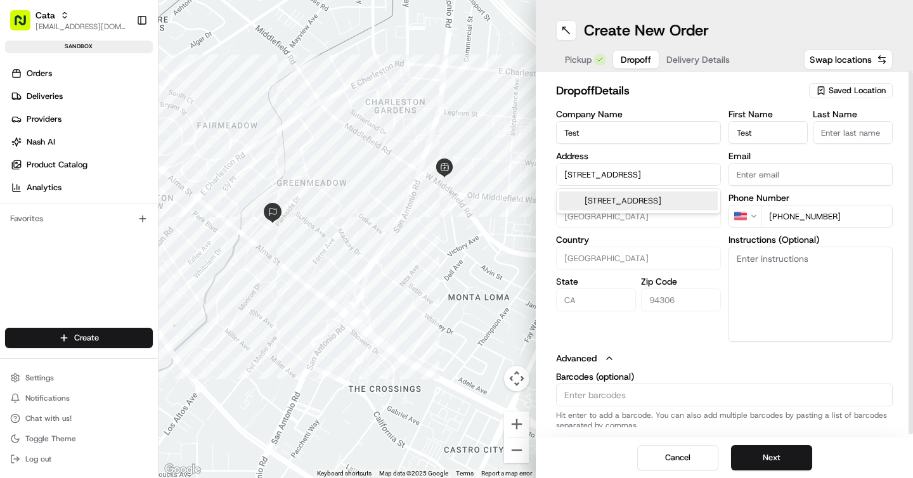
click at [636, 200] on div "231 Parkside Dr, Palo Alto, CA 94306, USA" at bounding box center [638, 200] width 158 height 19
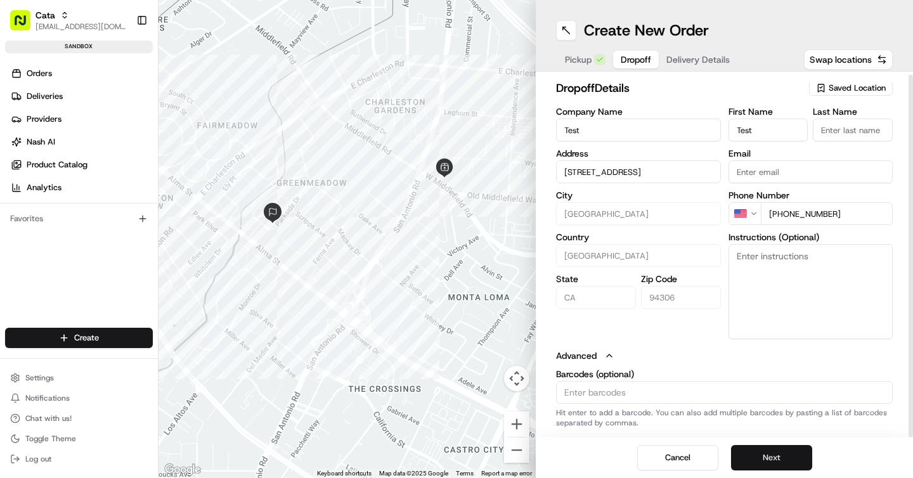
click at [780, 454] on button "Next" at bounding box center [771, 457] width 81 height 25
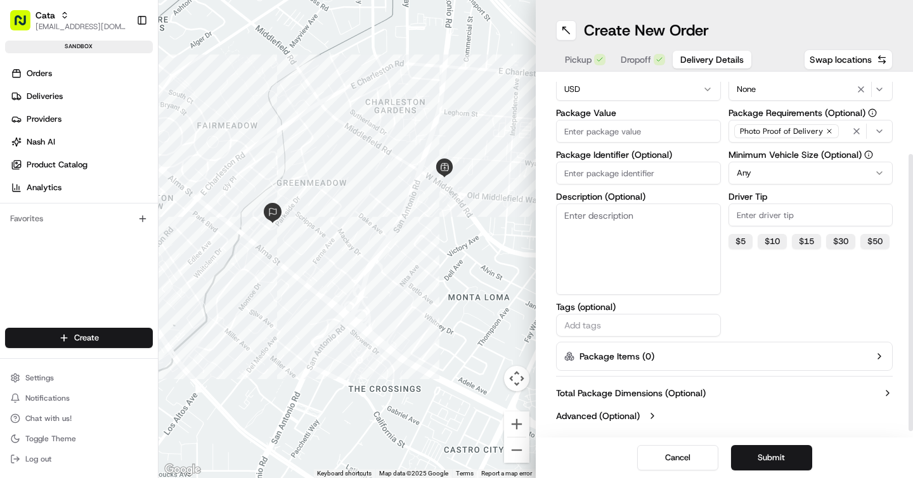
scroll to position [74, 0]
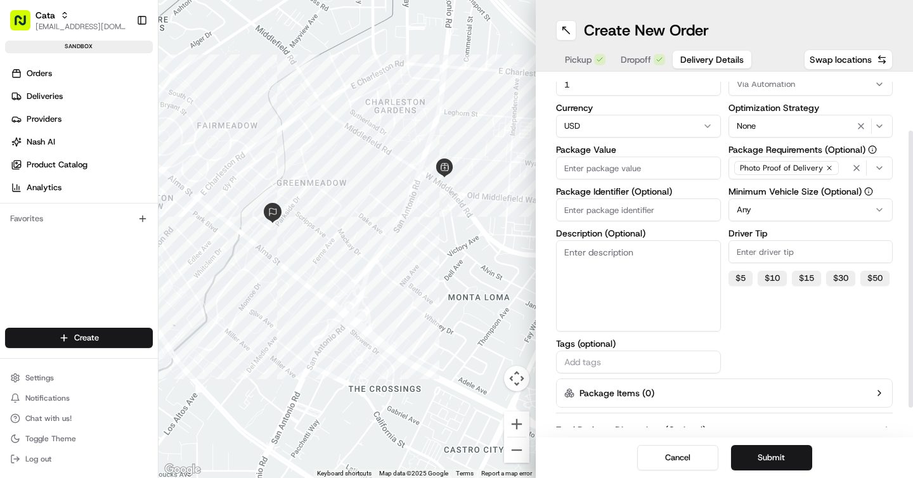
click at [596, 168] on input "Package Value" at bounding box center [638, 168] width 165 height 23
type input "1"
click at [620, 210] on input "Package Identifier (Optional)" at bounding box center [638, 209] width 165 height 23
type input "Test123249923"
click at [766, 343] on div "Dispatch Strategy Via Automation Optimization Strategy None Package Requirement…" at bounding box center [810, 217] width 165 height 312
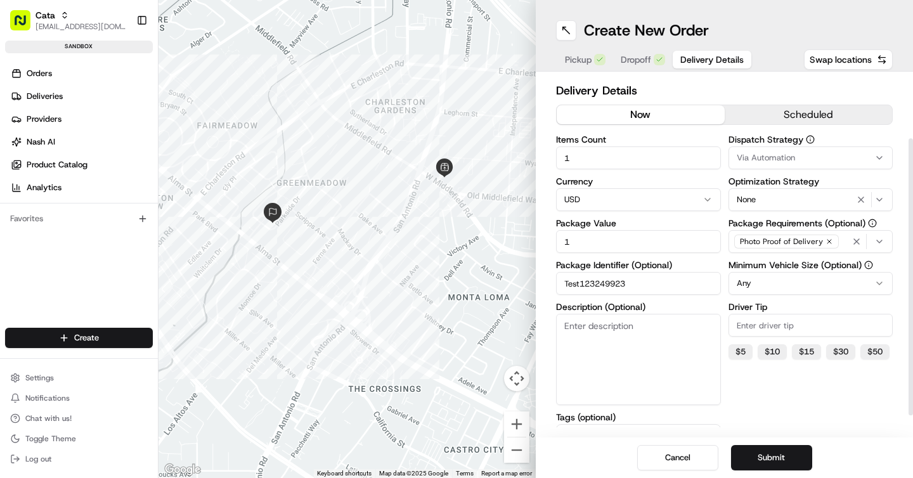
scroll to position [110, 0]
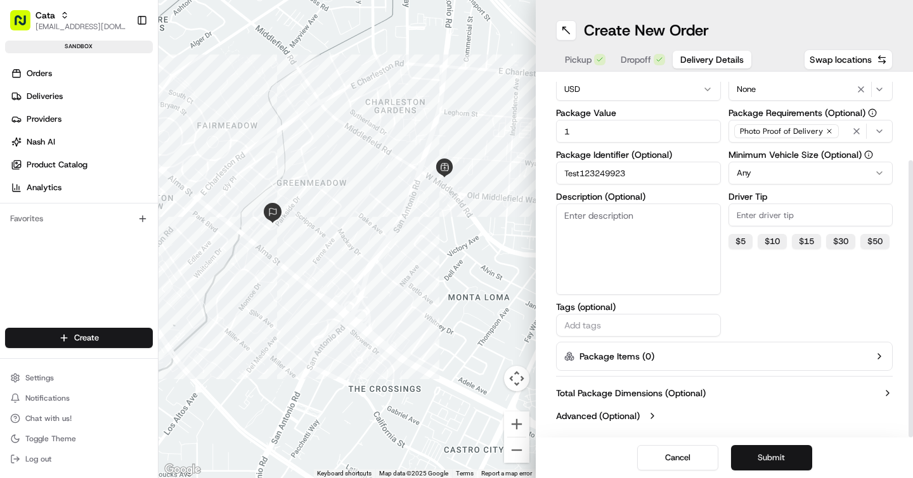
click at [761, 449] on button "Submit" at bounding box center [771, 457] width 81 height 25
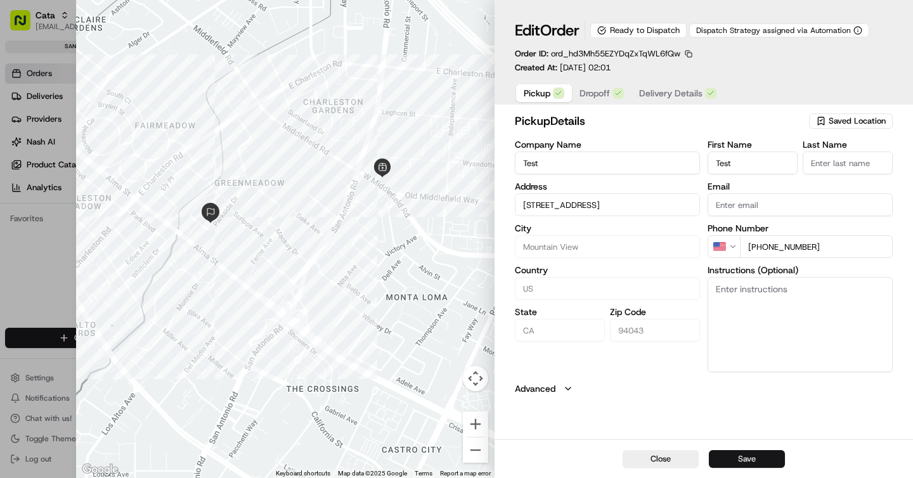
click at [750, 460] on button "Save" at bounding box center [747, 459] width 76 height 18
type input "+1"
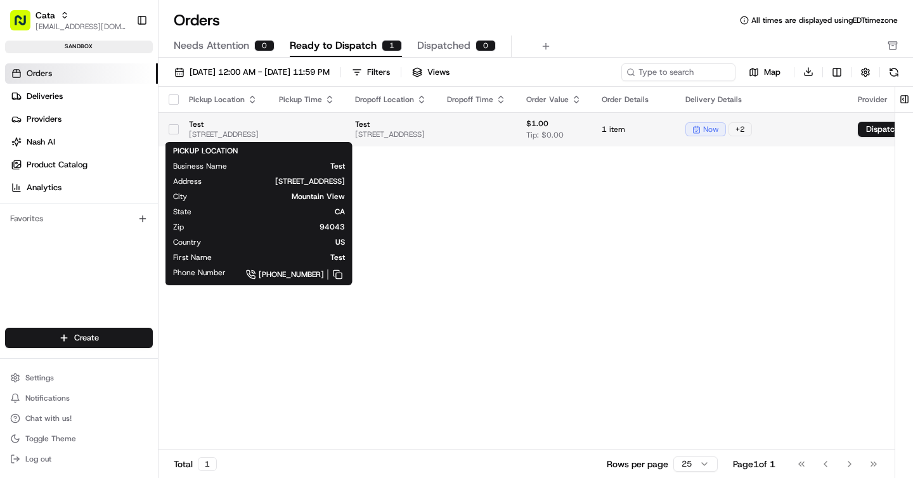
click at [259, 137] on span "2598 W Middlefield Rd, Mountain View, CA 94043, USA" at bounding box center [224, 134] width 70 height 10
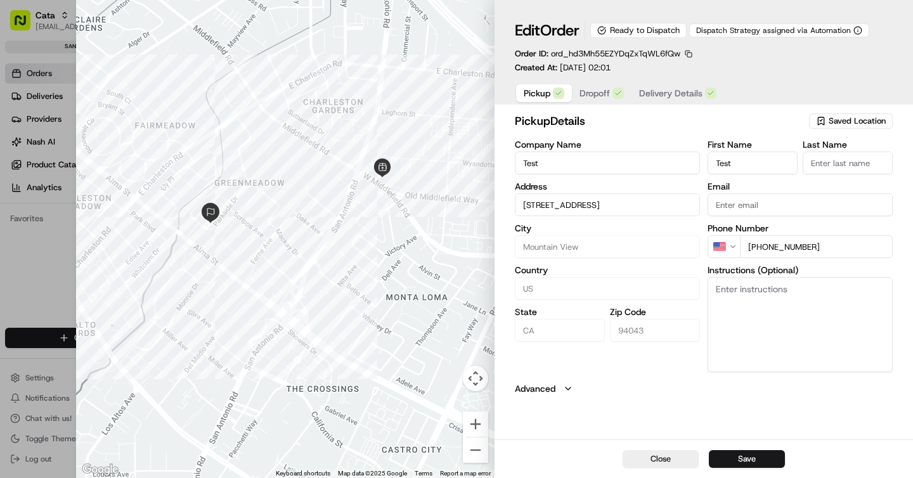
type input "+1"
click at [23, 272] on div at bounding box center [456, 239] width 913 height 478
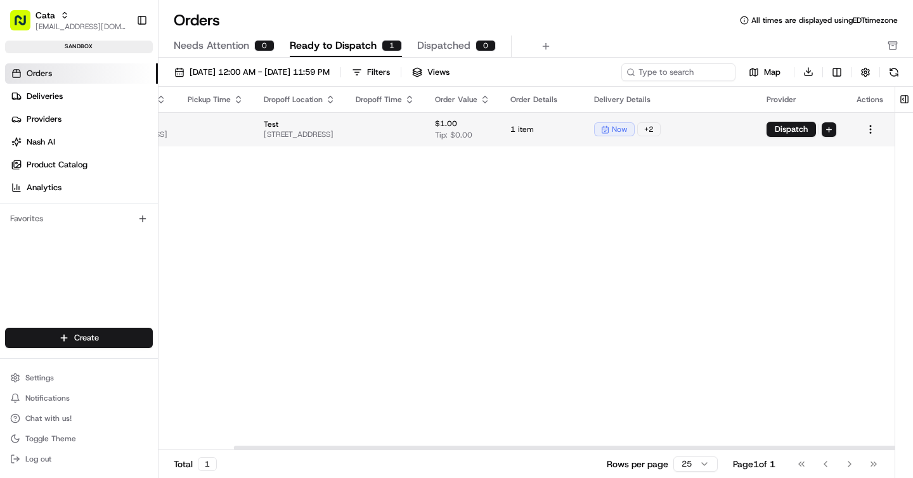
scroll to position [0, 293]
click at [875, 130] on html "Cata asif@usenash.com Toggle Sidebar sandbox Orders Deliveries Providers Nash A…" at bounding box center [456, 239] width 913 height 478
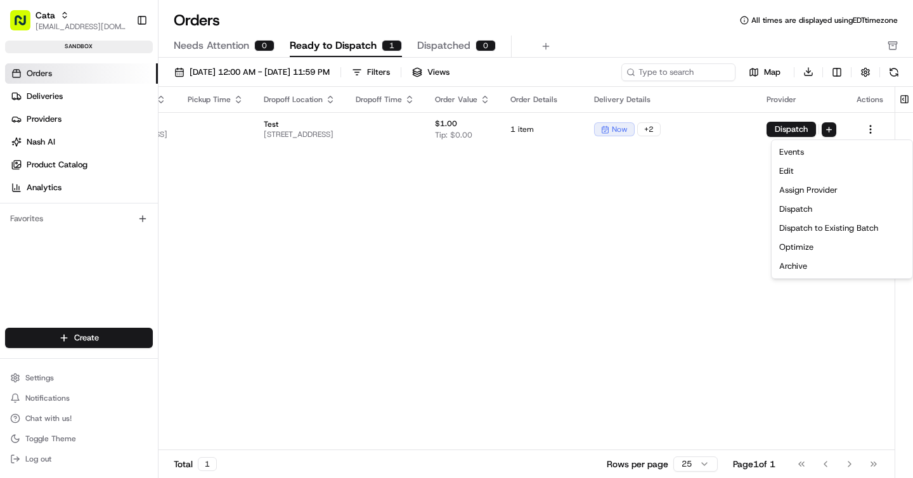
click at [787, 129] on html "Cata asif@usenash.com Toggle Sidebar sandbox Orders Deliveries Providers Nash A…" at bounding box center [456, 239] width 913 height 478
click at [787, 129] on button "Dispatch" at bounding box center [790, 129] width 49 height 15
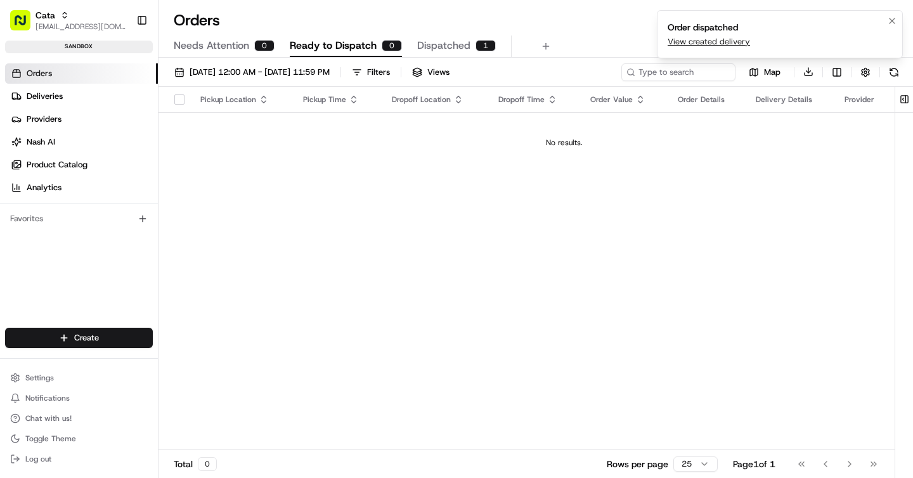
click at [694, 40] on link "View created delivery" at bounding box center [708, 41] width 82 height 11
click at [712, 39] on link "View created delivery" at bounding box center [708, 41] width 82 height 11
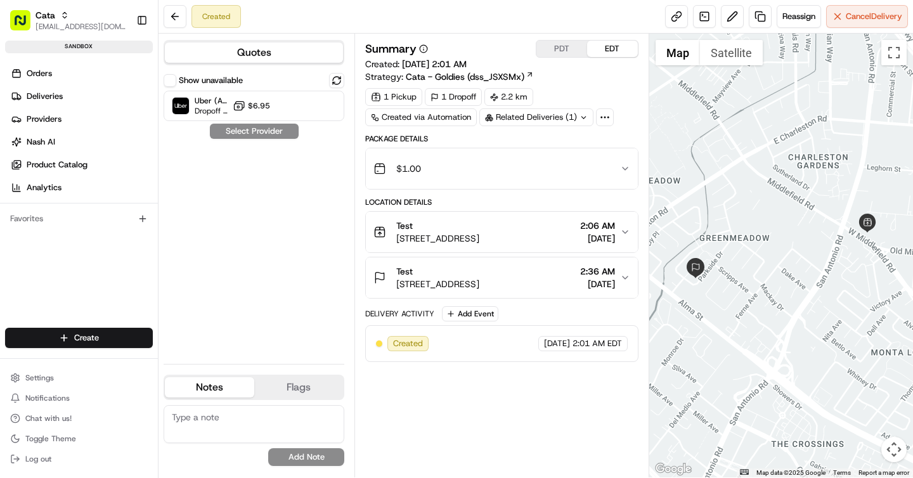
click at [584, 119] on icon at bounding box center [583, 117] width 8 height 8
click at [569, 145] on span "ord_hd3Mh55EZYDqZxTqWL6fQw" at bounding box center [546, 145] width 129 height 11
click at [494, 179] on div "$1.00" at bounding box center [496, 168] width 246 height 25
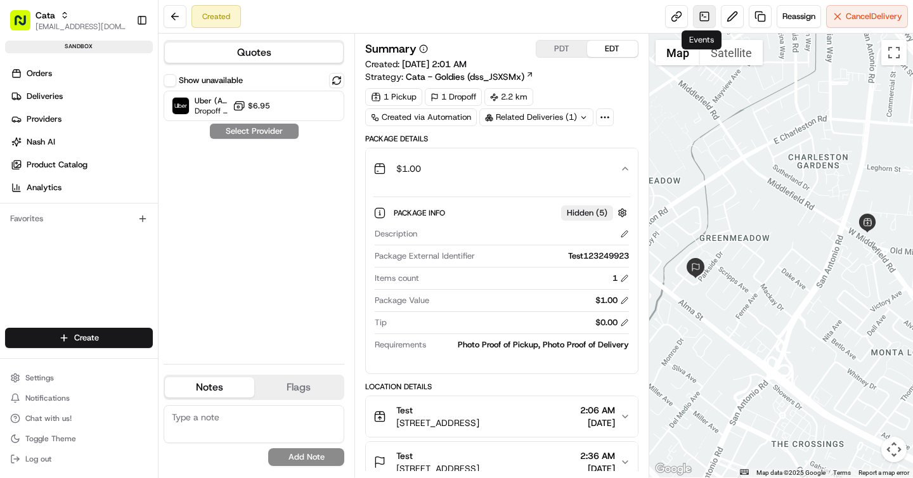
click at [693, 11] on link at bounding box center [704, 16] width 23 height 23
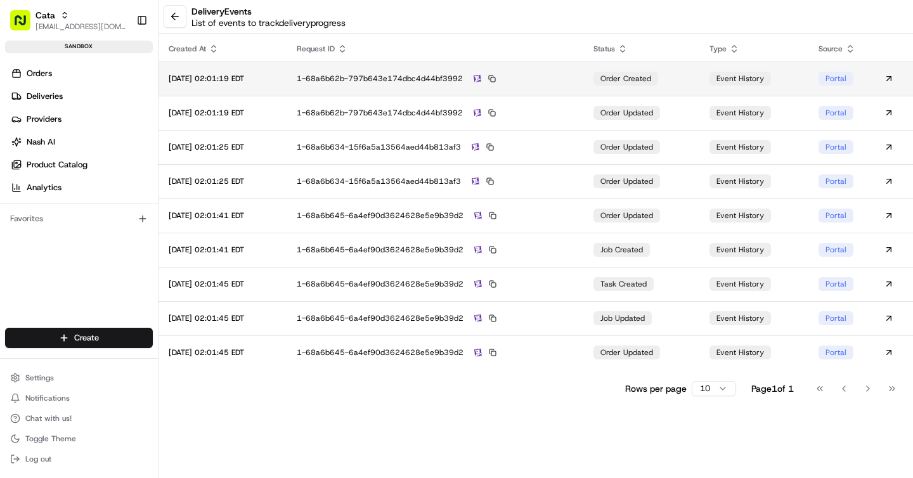
click at [463, 75] on div "1-68a6b62b-797b643e174dbc4d44bf3992" at bounding box center [435, 78] width 276 height 11
drag, startPoint x: 313, startPoint y: 80, endPoint x: 470, endPoint y: 88, distance: 156.8
click at [470, 88] on td "1-68a6b62b-797b643e174dbc4d44bf3992" at bounding box center [434, 78] width 297 height 34
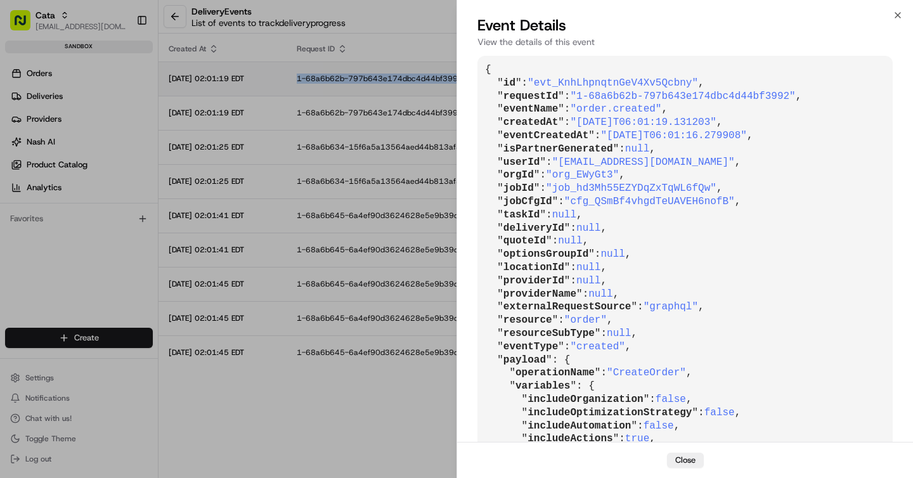
copy div "1-68a6b62b-797b643e174dbc4d44bf3992"
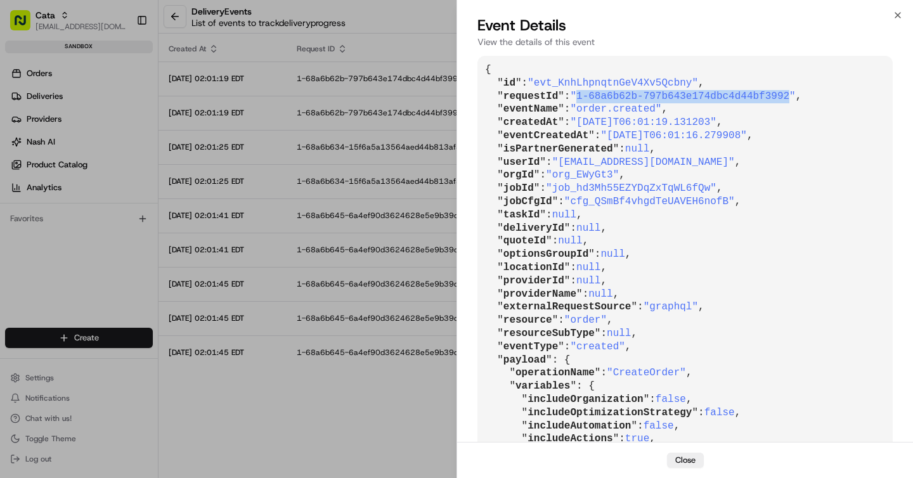
drag, startPoint x: 794, startPoint y: 93, endPoint x: 584, endPoint y: 90, distance: 209.8
click at [584, 91] on span ""1-68a6b62b-797b643e174dbc4d44bf3992"" at bounding box center [682, 96] width 225 height 11
copy span "1-68a6b62b-797b643e174dbc4d44bf3992"
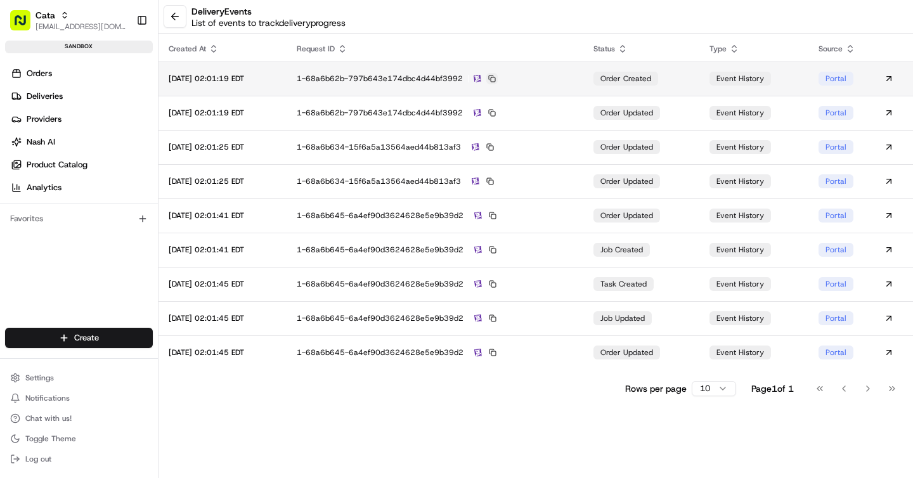
click at [498, 82] on button at bounding box center [491, 78] width 11 height 11
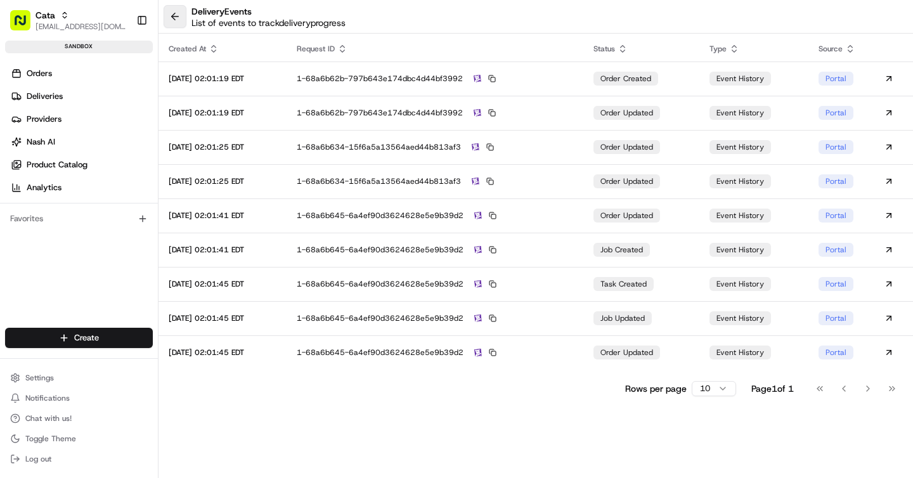
click at [169, 21] on button at bounding box center [175, 16] width 23 height 23
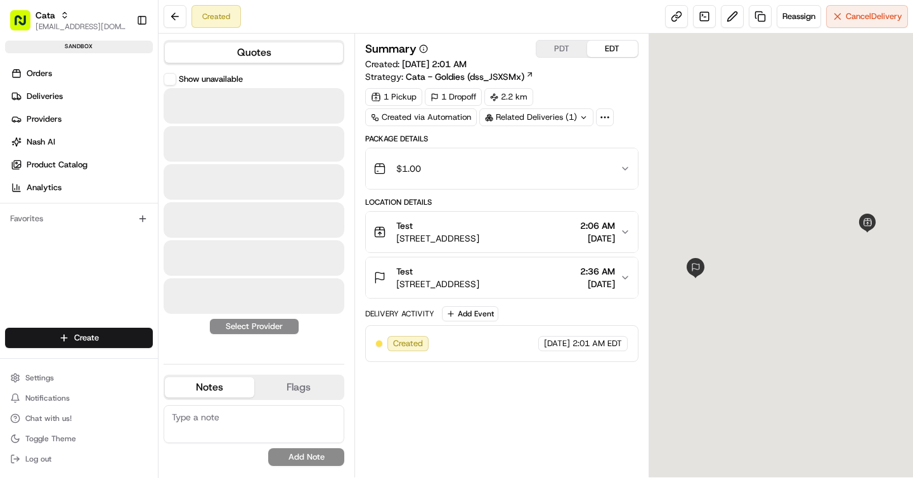
click at [584, 117] on icon at bounding box center [584, 117] width 4 height 2
click at [531, 143] on span "ord_hd3Mh55EZYDqZxTqWL6fQw" at bounding box center [546, 145] width 129 height 11
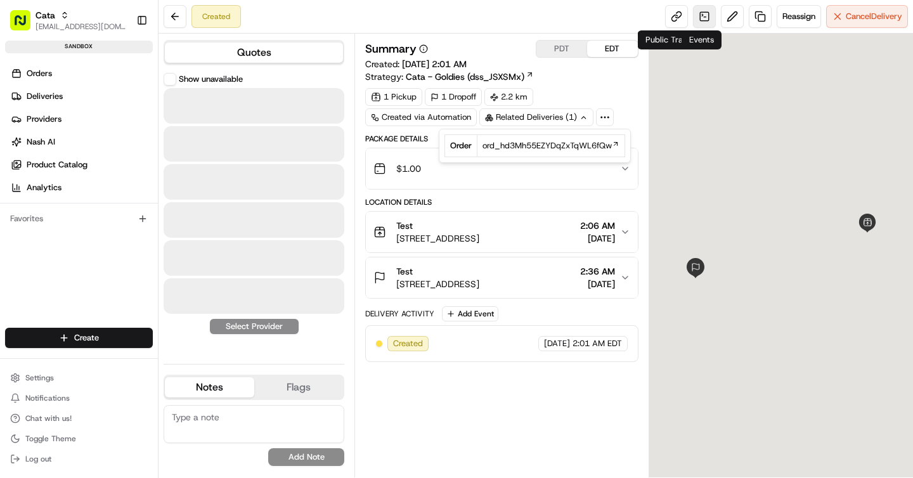
click at [695, 13] on link at bounding box center [704, 16] width 23 height 23
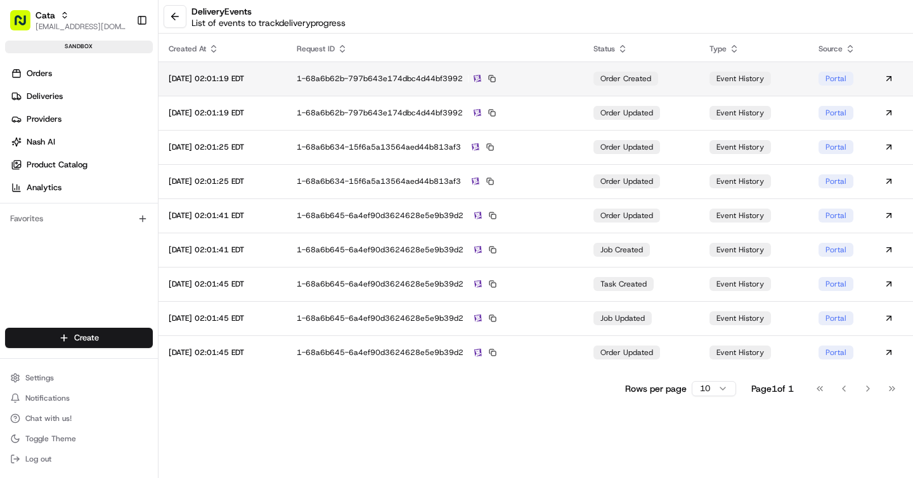
drag, startPoint x: 484, startPoint y: 84, endPoint x: 326, endPoint y: 84, distance: 157.8
click at [326, 84] on div "1-68a6b62b-797b643e174dbc4d44bf3992" at bounding box center [435, 78] width 276 height 11
drag, startPoint x: 311, startPoint y: 80, endPoint x: 492, endPoint y: 86, distance: 181.4
click at [492, 86] on tr "2025-08-21 02:01:19 EDT 1-68a6b62b-797b643e174dbc4d44bf3992 order created event…" at bounding box center [535, 78] width 754 height 34
copy tr "1-68a6b62b-797b643e174dbc4d44bf3992"
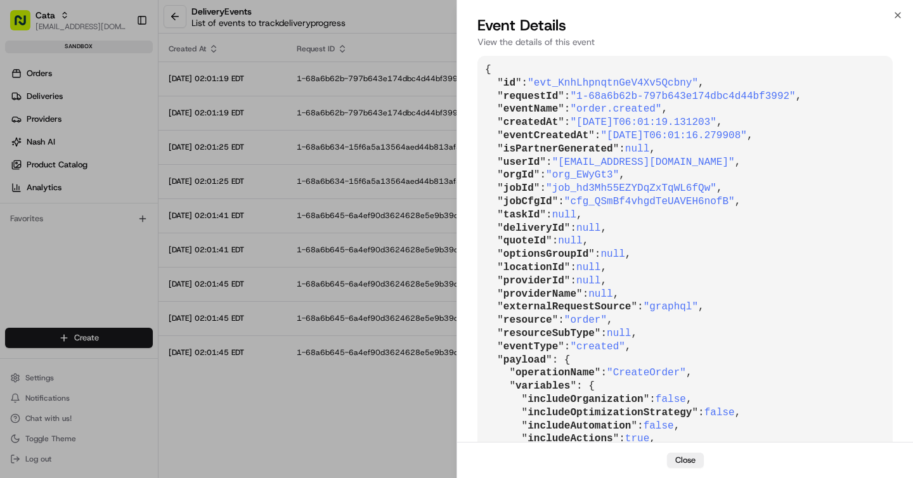
click at [595, 185] on span ""job_hd3Mh55EZYDqZxTqWL6fQw"" at bounding box center [631, 188] width 170 height 11
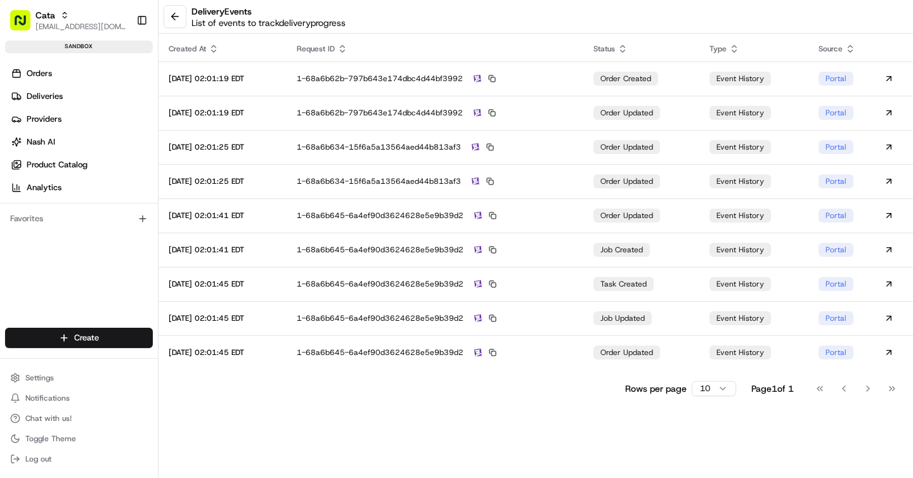
click at [177, 4] on div "delivery Events List of events to track delivery progress" at bounding box center [535, 17] width 754 height 34
click at [177, 14] on button at bounding box center [175, 16] width 23 height 23
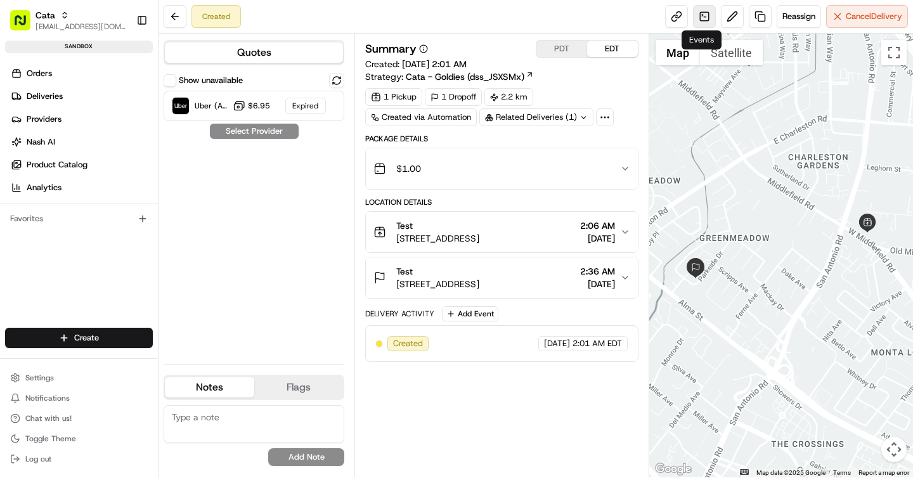
click at [704, 9] on link at bounding box center [704, 16] width 23 height 23
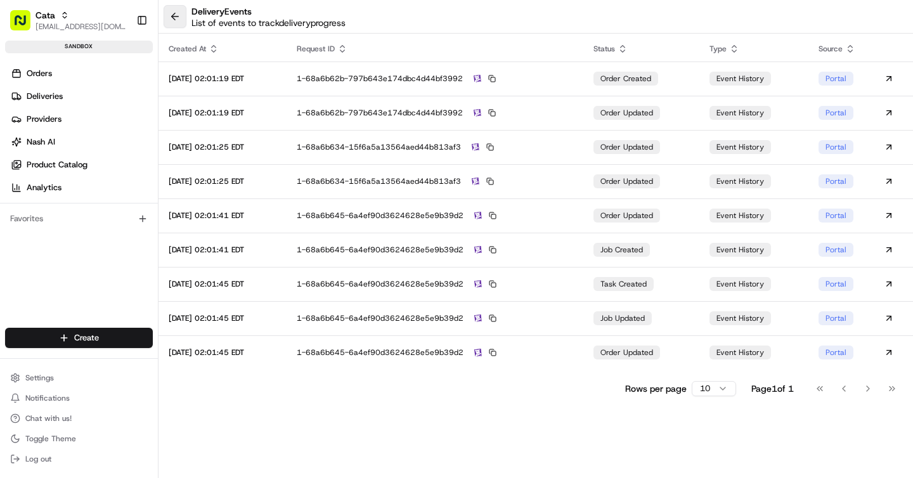
click at [178, 23] on button at bounding box center [175, 16] width 23 height 23
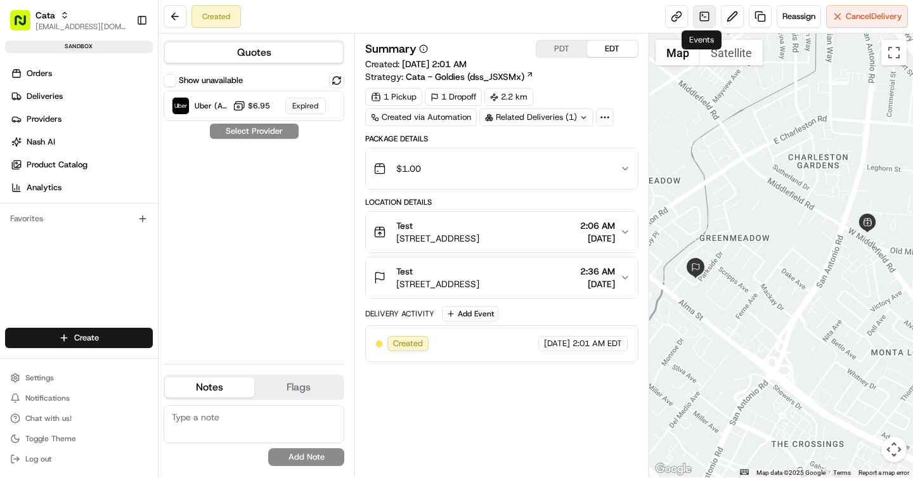
click at [705, 18] on link at bounding box center [704, 16] width 23 height 23
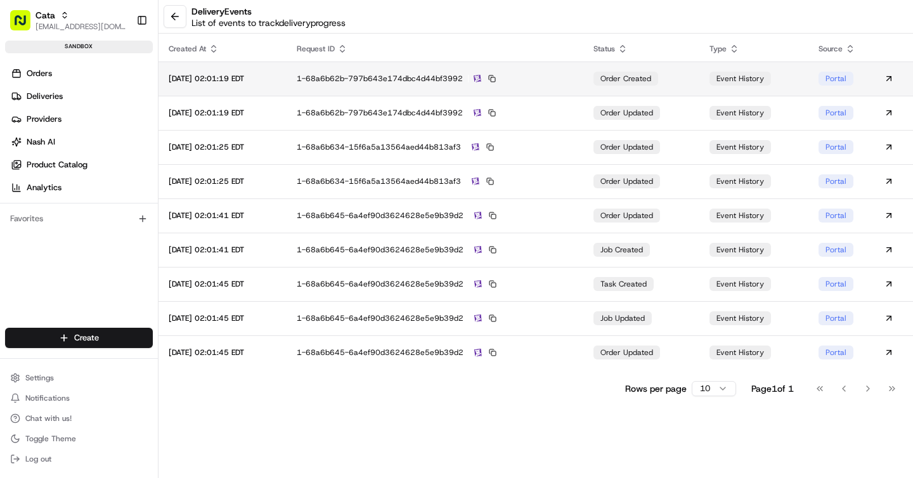
click at [633, 82] on span "order created" at bounding box center [625, 79] width 51 height 10
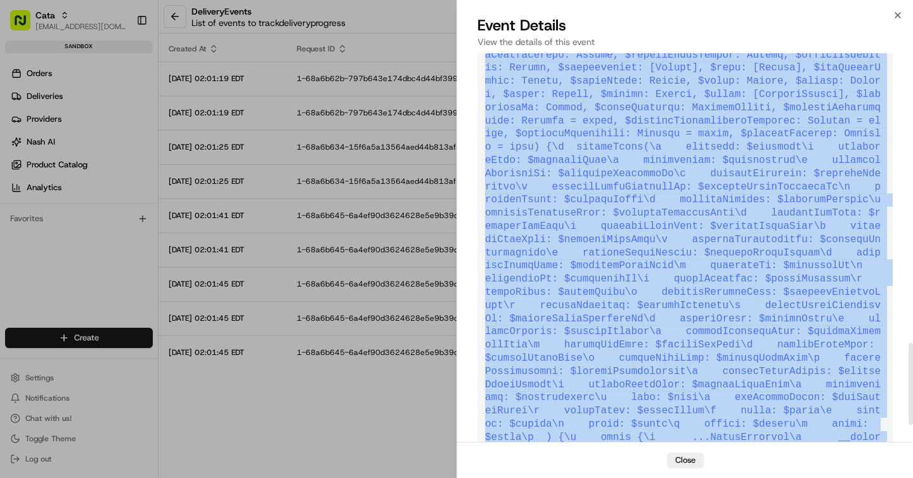
scroll to position [1451, 0]
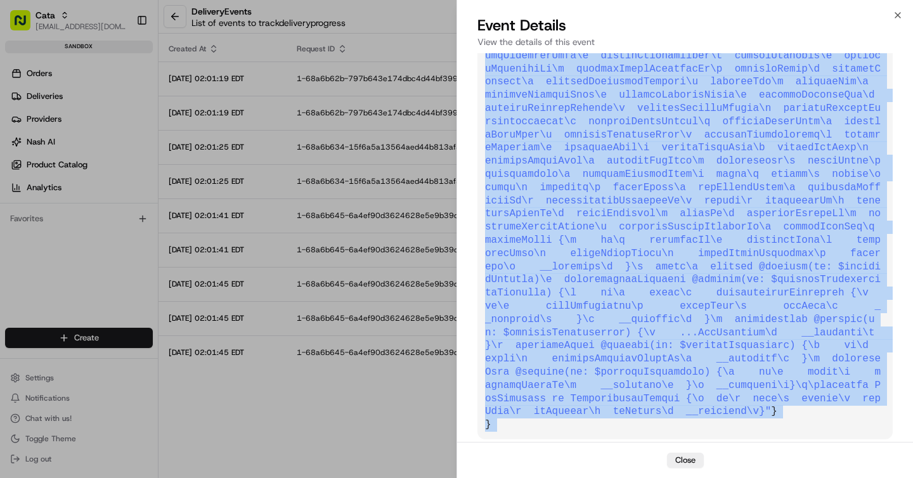
drag, startPoint x: 485, startPoint y: 69, endPoint x: 645, endPoint y: 436, distance: 400.2
copy pre "{ " id ": "evt_KnhLhpnqtnGeV4Xv5Qcbny" , " requestId ": "1-68a6b62b-797b643e174…"
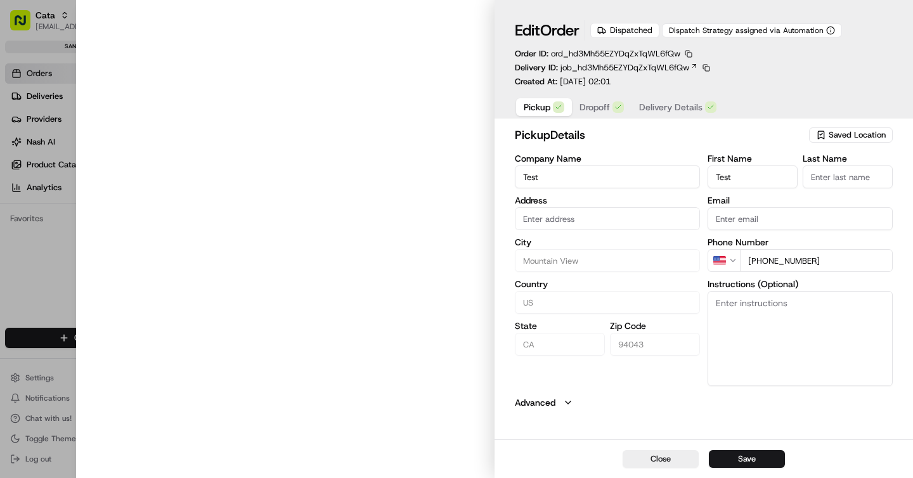
type input "[STREET_ADDRESS]"
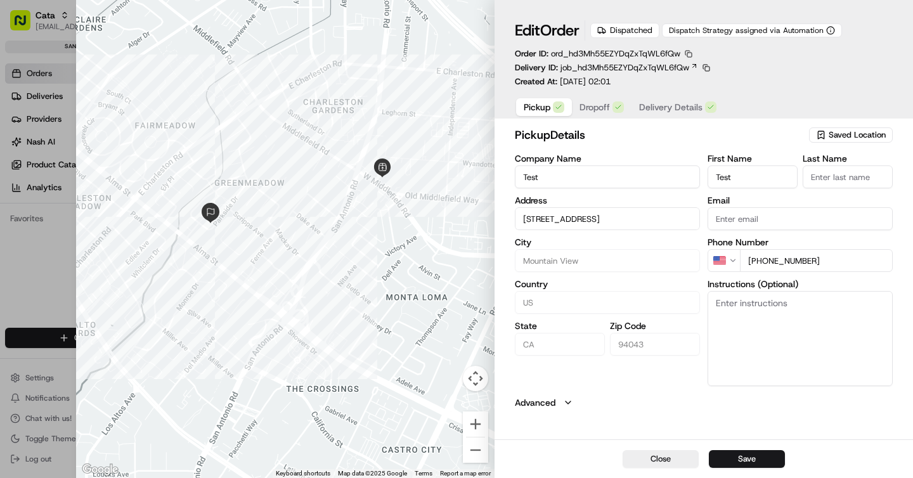
click at [692, 55] on button "button" at bounding box center [688, 53] width 11 height 11
click at [676, 72] on button "Copy ID" at bounding box center [690, 72] width 115 height 15
click at [845, 80] on div "Edit Order Dispatched Dispatch Strategy assigned via Automation Order ID: ord_h…" at bounding box center [704, 53] width 378 height 67
click at [592, 51] on span "ord_hd3Mh55EZYDqZxTqWL6fQw" at bounding box center [615, 53] width 129 height 11
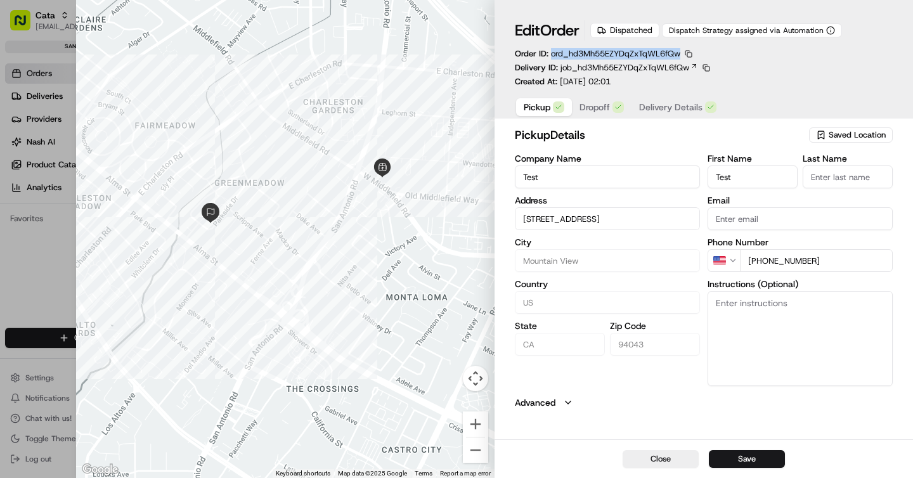
copy span "ord_hd3Mh55EZYDqZxTqWL6fQw"
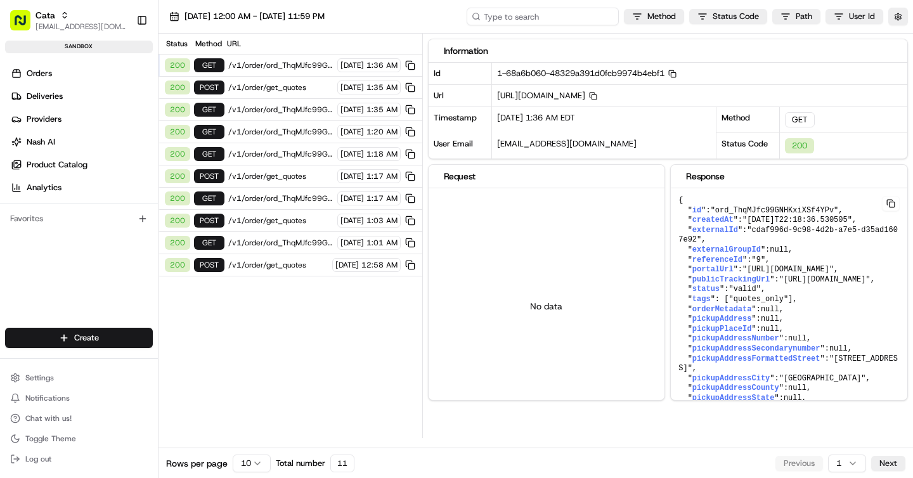
click at [548, 22] on input at bounding box center [542, 17] width 152 height 18
paste input "1-68a6b62b-797b643e174dbc4d44bf3992"
type input "1-68a6b62b-797b643e174dbc4d44bf3992"
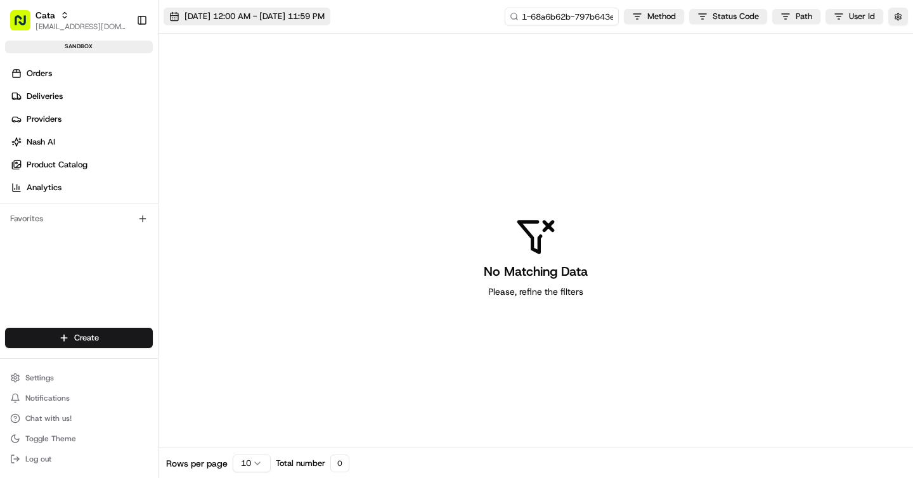
click at [262, 20] on span "[DATE] 12:00 AM - [DATE] 11:59 PM" at bounding box center [254, 16] width 140 height 11
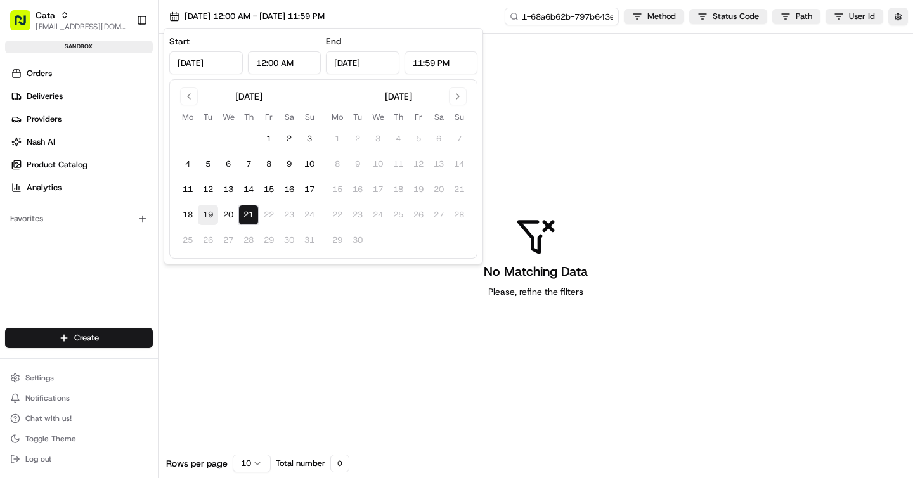
click at [208, 219] on button "19" at bounding box center [208, 215] width 20 height 20
type input "[DATE]"
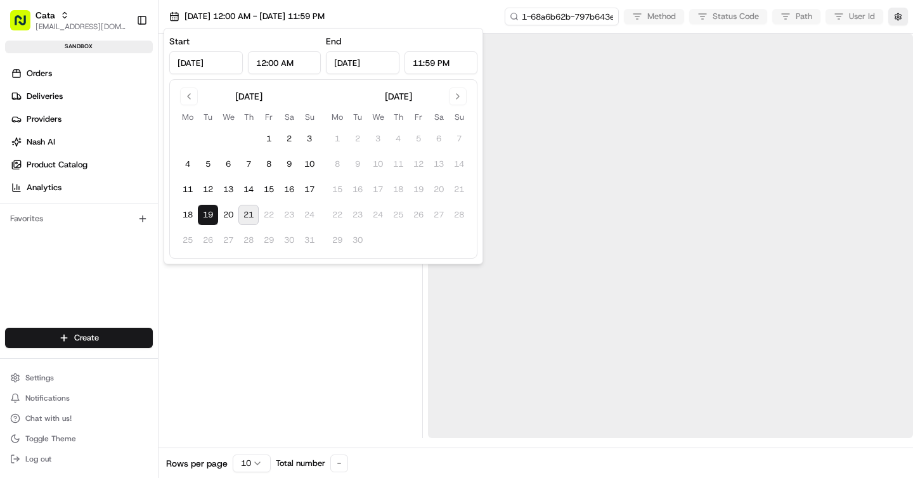
click at [245, 219] on button "21" at bounding box center [248, 215] width 20 height 20
type input "[DATE]"
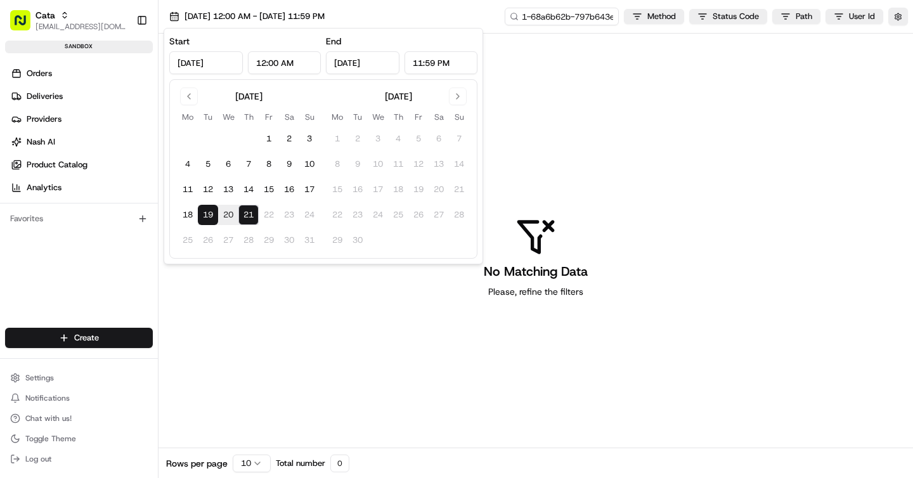
click at [451, 15] on div "[DATE] 12:00 AM - [DATE] 11:59 PM 1-68a6b62b-797b643e174dbc4d44bf3992 Method St…" at bounding box center [535, 17] width 754 height 34
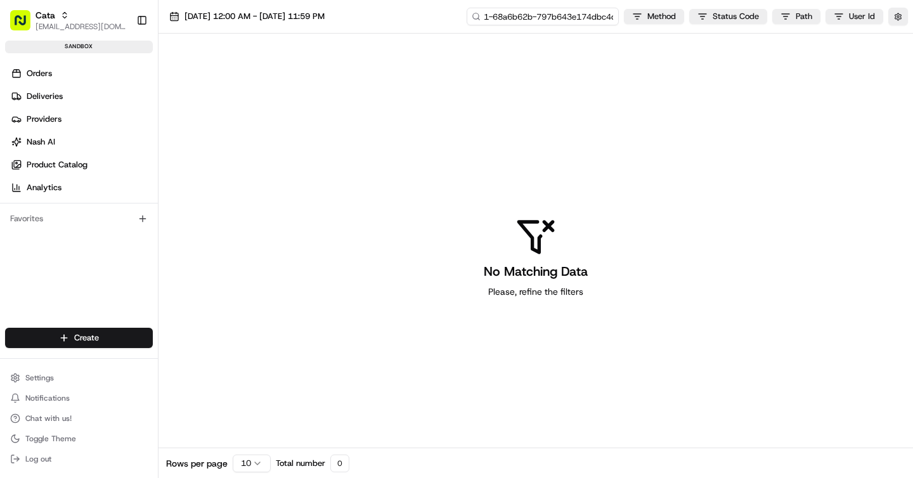
click at [564, 15] on input "1-68a6b62b-797b643e174dbc4d44bf3992" at bounding box center [542, 17] width 152 height 18
paste input "ord_hd3Mh55EZYDqZxTqWL6fQw"
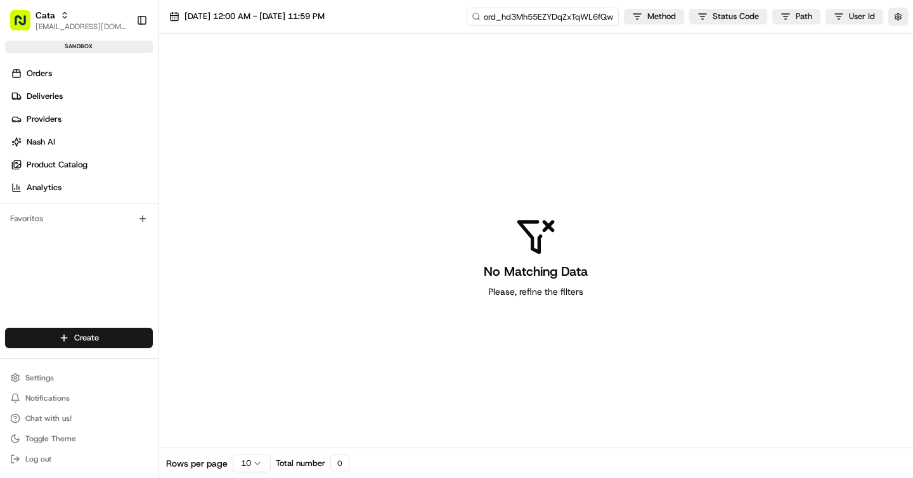
type input "ord_hd3Mh55EZYDqZxTqWL6fQw"
click at [547, 17] on input "ord_hd3Mh55EZYDqZxTqWL6fQw" at bounding box center [542, 17] width 152 height 18
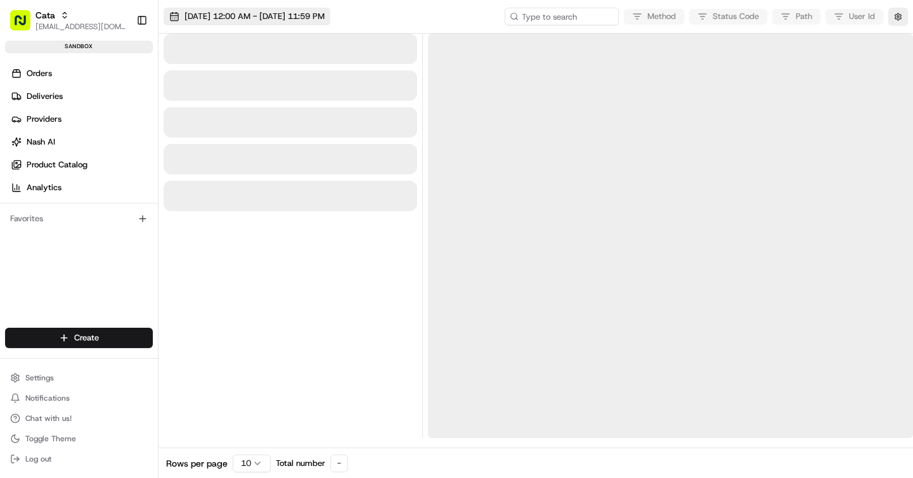
click at [295, 21] on span "[DATE] 12:00 AM - [DATE] 11:59 PM" at bounding box center [254, 16] width 140 height 11
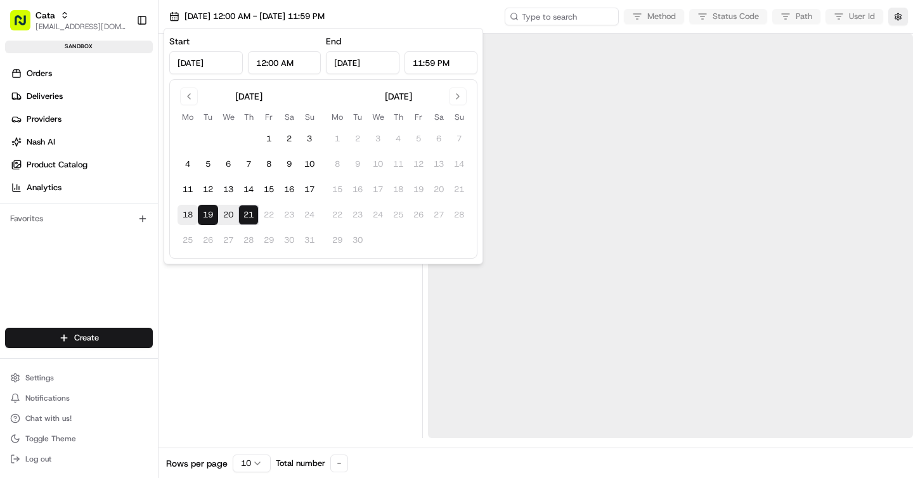
click at [190, 218] on button "18" at bounding box center [187, 215] width 20 height 20
type input "[DATE]"
click at [243, 218] on button "21" at bounding box center [248, 215] width 20 height 20
type input "[DATE]"
click at [574, 20] on input at bounding box center [542, 17] width 152 height 18
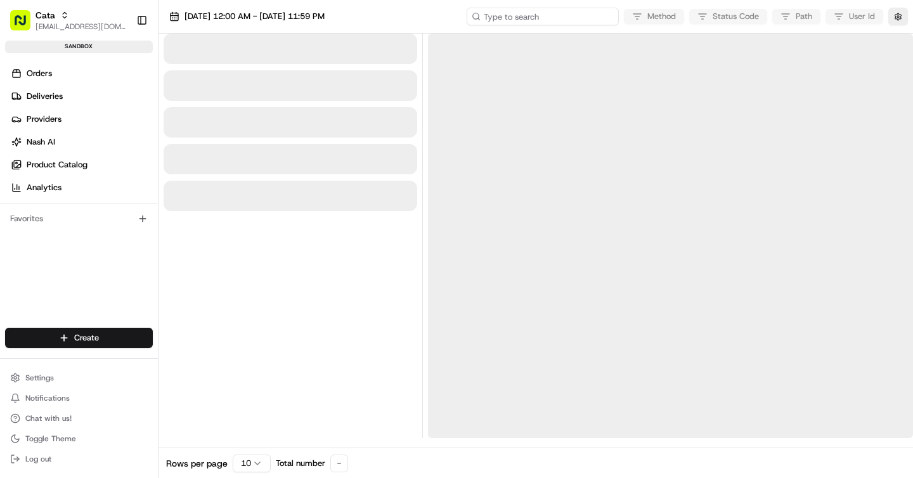
click at [574, 20] on input at bounding box center [542, 17] width 152 height 18
paste input "1-68a6b62b-797b643e174dbc4d44bf3992"
type input "1-68a6b62b-797b643e174dbc4d44bf3992"
click at [537, 16] on input "1-68a6b62b-797b643e174dbc4d44bf3992" at bounding box center [542, 17] width 152 height 18
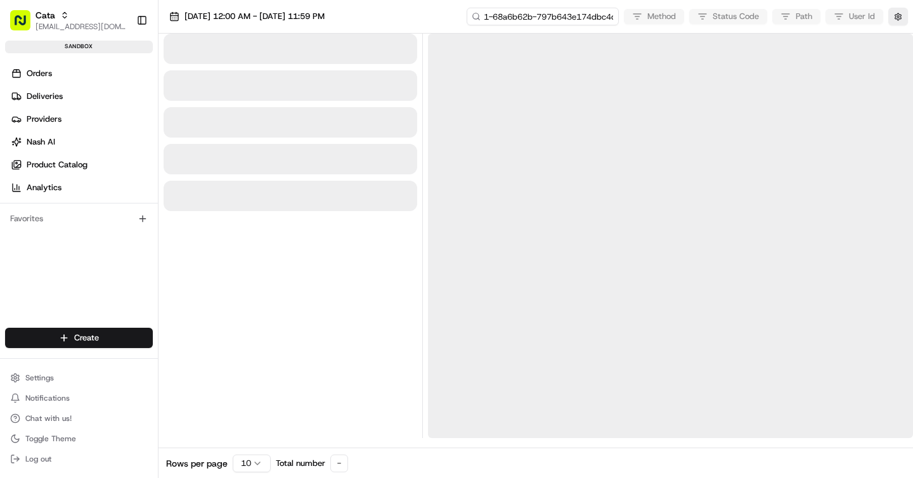
click at [499, 18] on input "1-68a6b62b-797b643e174dbc4d44bf3992" at bounding box center [542, 17] width 152 height 18
type input "1-68a6b62b-797b643e174dbc4d44bf3992"
click at [520, 18] on input "1-68a6b62b-797b643e174dbc4d44bf3992" at bounding box center [542, 17] width 152 height 18
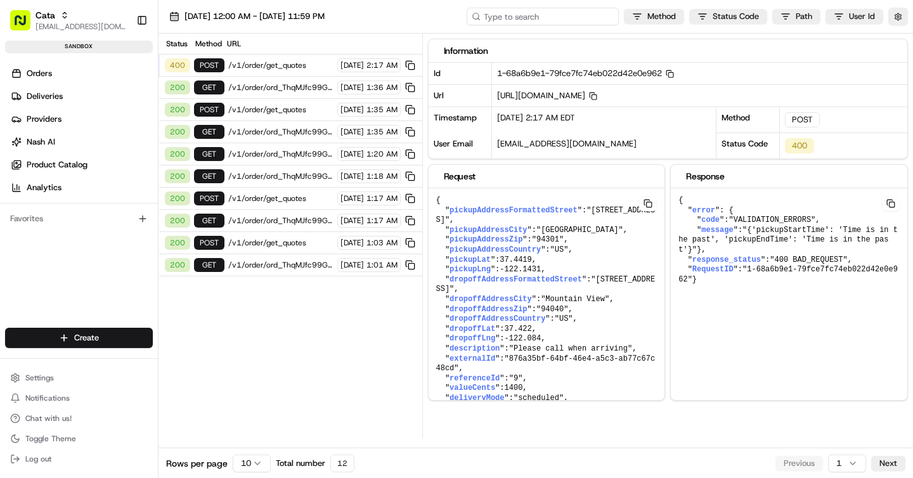
click at [540, 17] on input at bounding box center [542, 17] width 152 height 18
paste input "1-68a6b62b-797b643e174dbc4d44bf3992"
type input "1-68a6b62b-797b643e174dbc4d44bf3992"
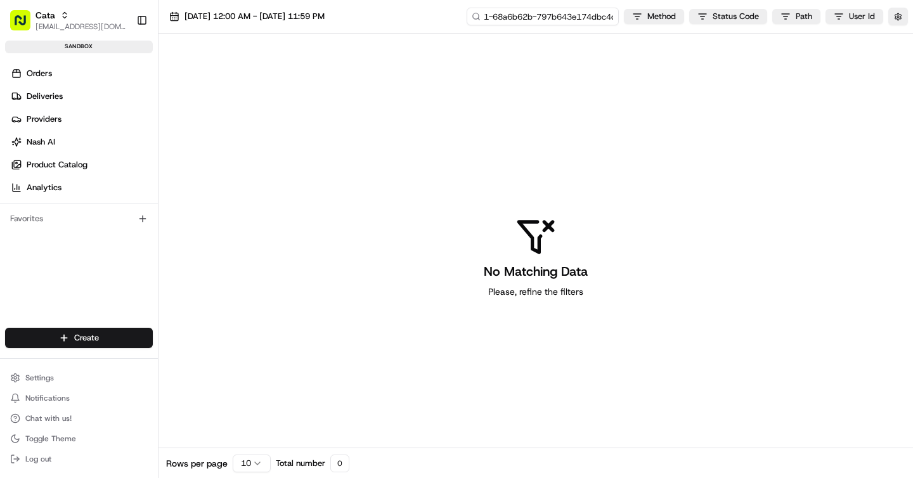
drag, startPoint x: 520, startPoint y: 16, endPoint x: 539, endPoint y: 51, distance: 39.7
click at [521, 18] on input "1-68a6b62b-797b643e174dbc4d44bf3992" at bounding box center [542, 17] width 152 height 18
click at [293, 6] on div "[DATE] 12:00 AM - [DATE] 11:59 PM 1-68a6b62b-797b643e174dbc4d44bf3992 Method St…" at bounding box center [535, 17] width 754 height 34
click at [289, 22] on span "[DATE] 12:00 AM - [DATE] 11:59 PM" at bounding box center [254, 16] width 140 height 11
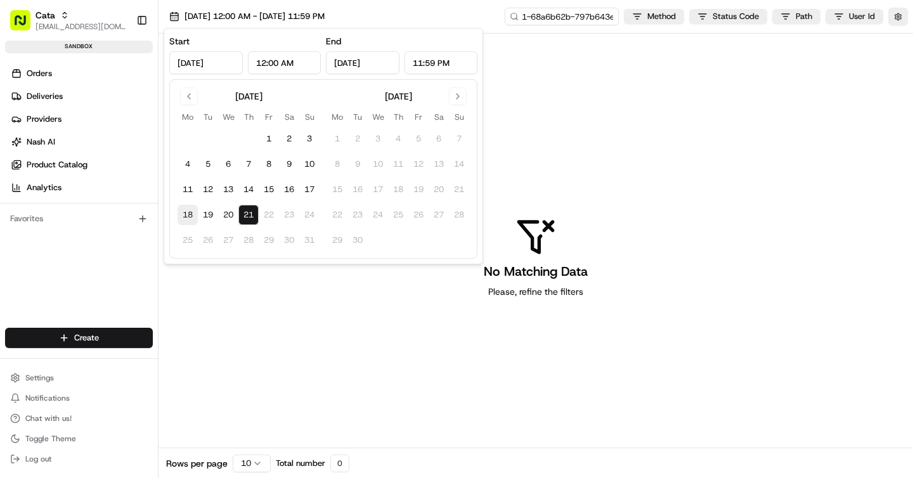
click at [192, 213] on button "18" at bounding box center [187, 215] width 20 height 20
type input "[DATE]"
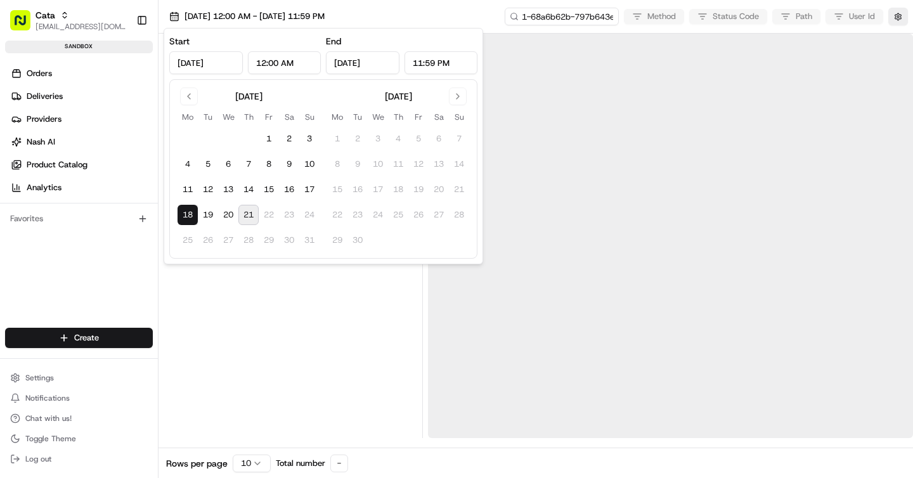
click at [249, 215] on button "21" at bounding box center [248, 215] width 20 height 20
type input "[DATE]"
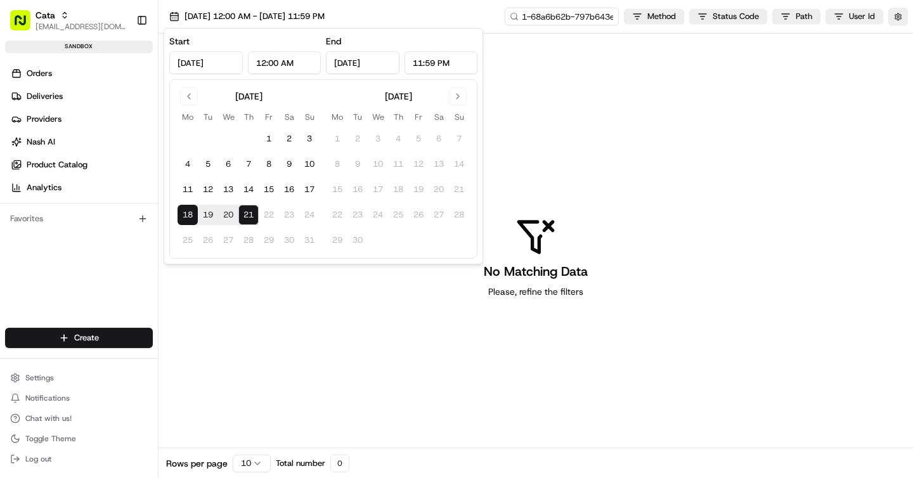
click at [469, 12] on div "[DATE] 12:00 AM - [DATE] 11:59 PM 1-68a6b62b-797b643e174dbc4d44bf3992 Method St…" at bounding box center [535, 17] width 754 height 34
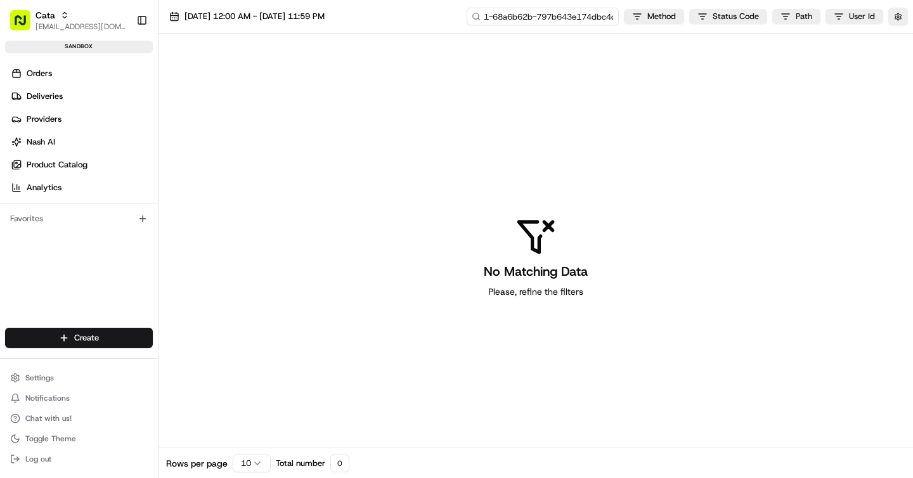
click at [555, 11] on input "1-68a6b62b-797b643e174dbc4d44bf3992" at bounding box center [542, 17] width 152 height 18
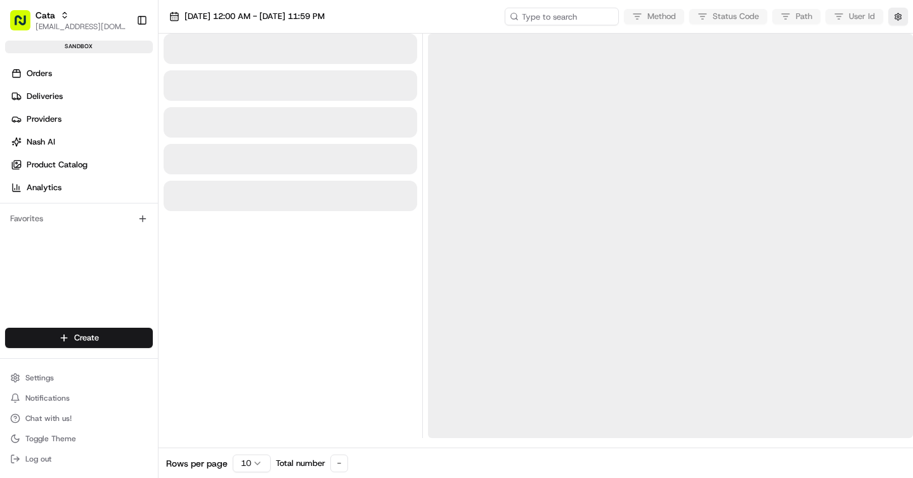
click at [405, 22] on div "[DATE] 12:00 AM - [DATE] 11:59 PM Method Status Code Path User Id" at bounding box center [535, 17] width 754 height 34
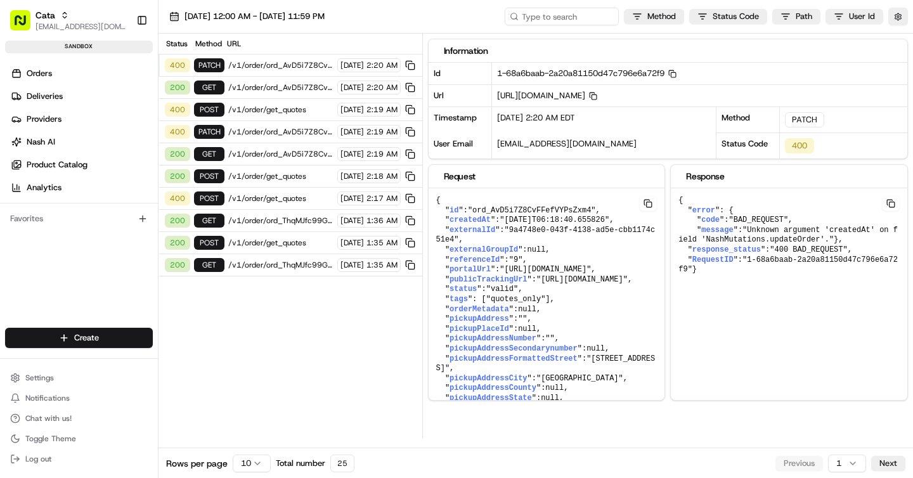
click at [269, 196] on span "/v1/order/get_quotes" at bounding box center [280, 198] width 105 height 10
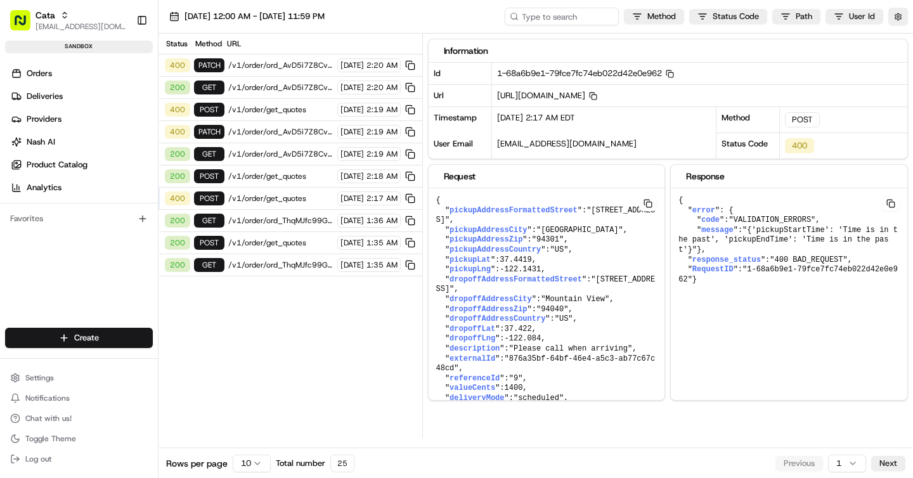
click at [285, 239] on span "/v1/order/get_quotes" at bounding box center [280, 243] width 105 height 10
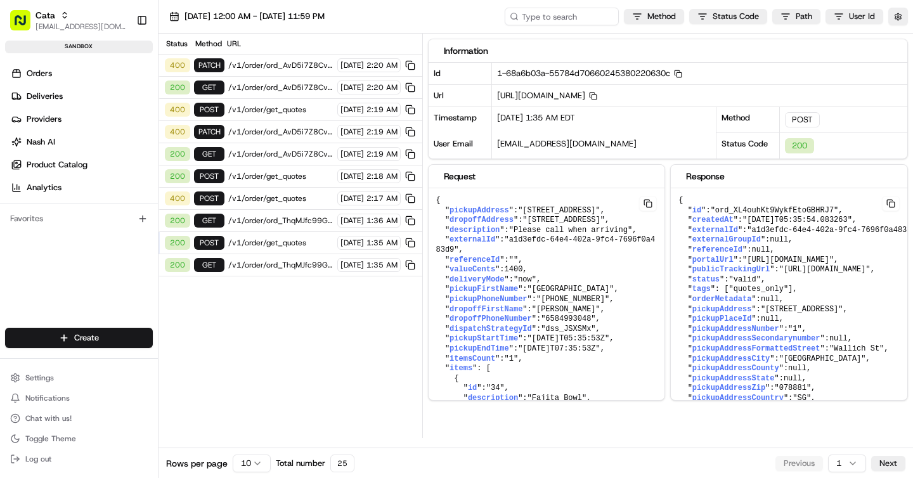
click at [283, 216] on span "/v1/order/ord_ThqMJfc99GNHKxiXSf4YPv" at bounding box center [280, 221] width 105 height 10
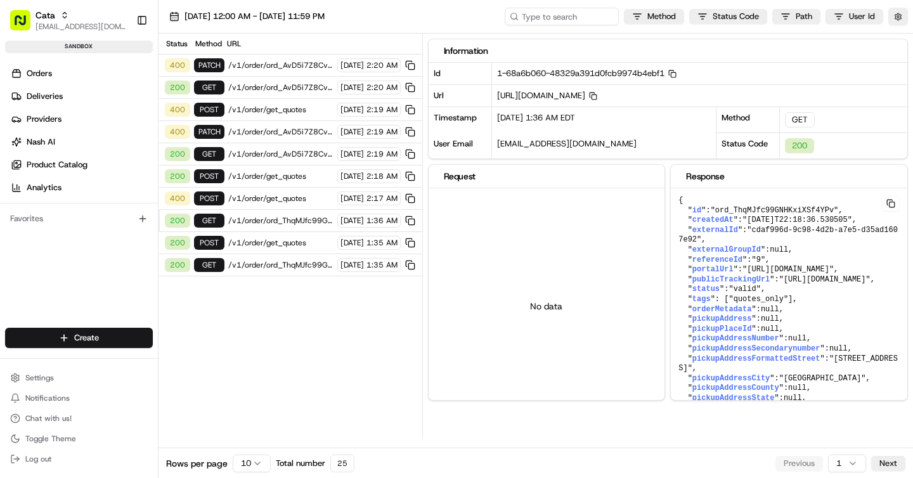
click at [263, 261] on span "/v1/order/ord_ThqMJfc99GNHKxiXSf4YPv" at bounding box center [280, 265] width 105 height 10
click at [288, 70] on span "/v1/order/ord_AvD5i7Z8CvFFefVYPsZxm4" at bounding box center [280, 65] width 105 height 10
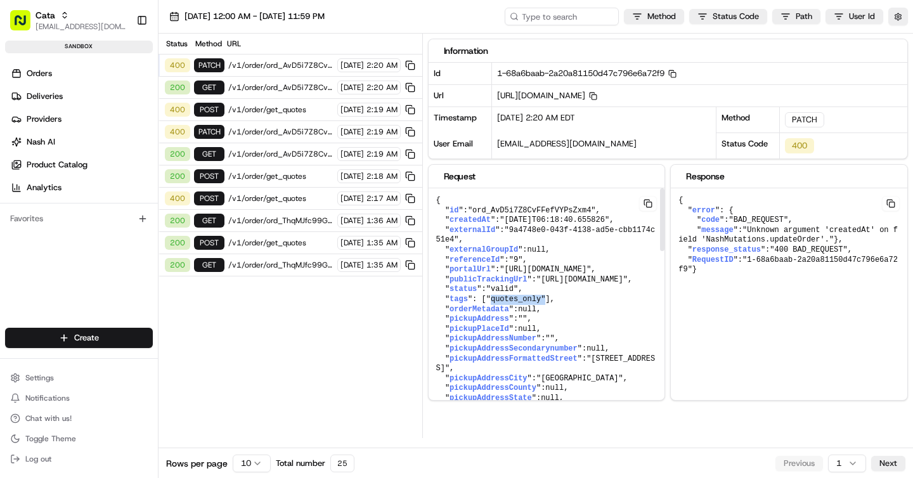
drag, startPoint x: 512, startPoint y: 328, endPoint x: 460, endPoint y: 326, distance: 52.6
click at [486, 304] on span ""quotes_only"" at bounding box center [516, 299] width 60 height 9
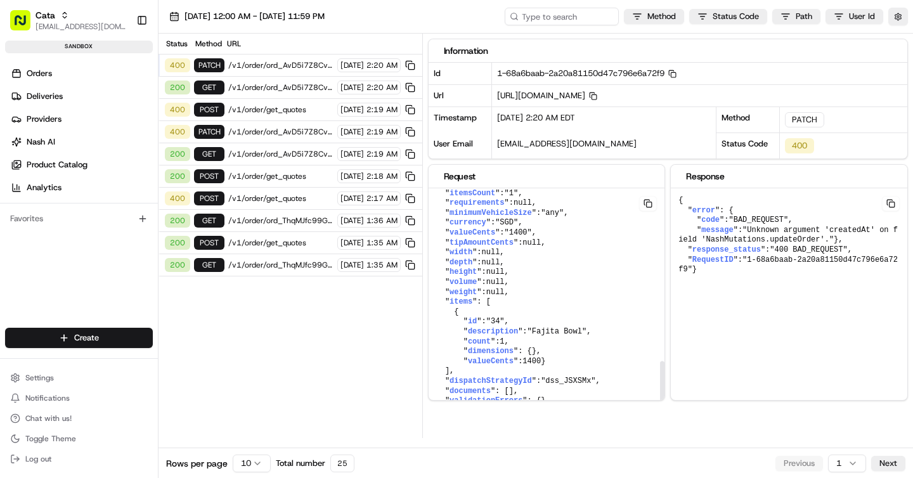
scroll to position [650, 0]
click at [279, 91] on span "/v1/order/ord_AvD5i7Z8CvFFefVYPsZxm4" at bounding box center [280, 87] width 105 height 10
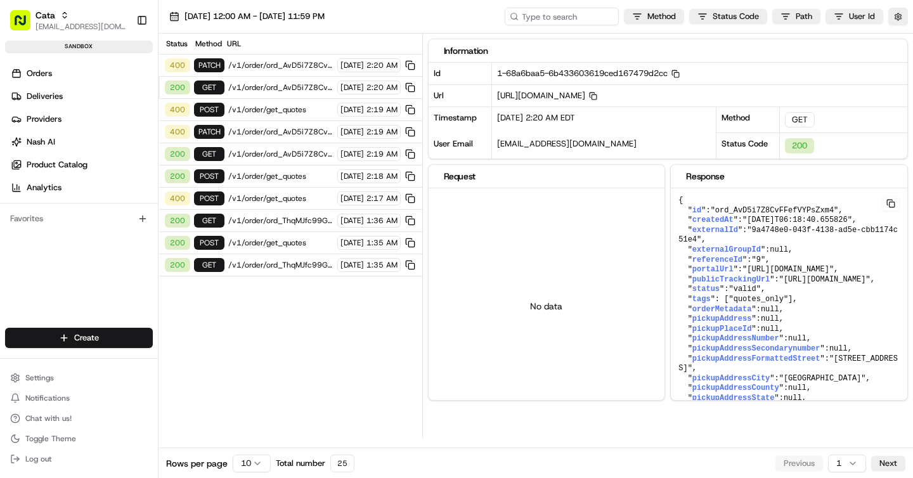
click at [279, 103] on div "400 POST /v1/order/get_quotes 08/21/2025 2:19 AM" at bounding box center [290, 110] width 264 height 22
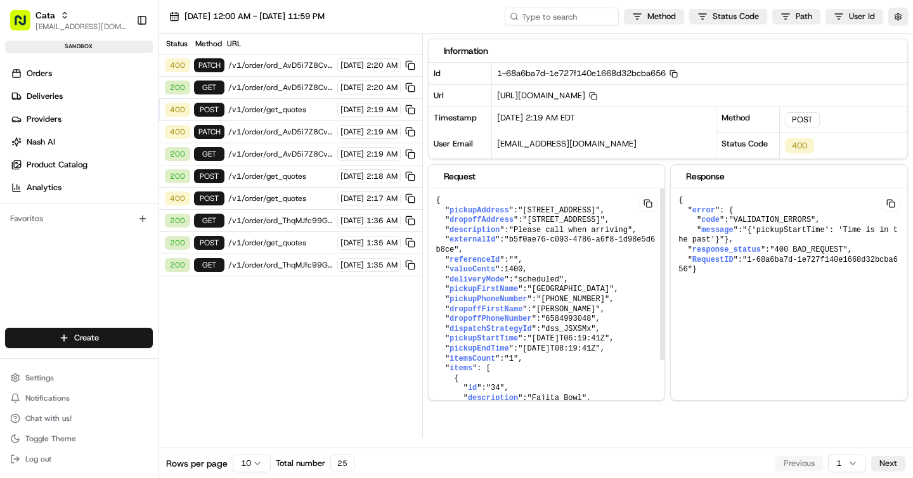
click at [541, 284] on span ""scheduled"" at bounding box center [538, 279] width 50 height 9
click at [295, 130] on span "/v1/order/ord_AvD5i7Z8CvFFefVYPsZxm4" at bounding box center [280, 132] width 105 height 10
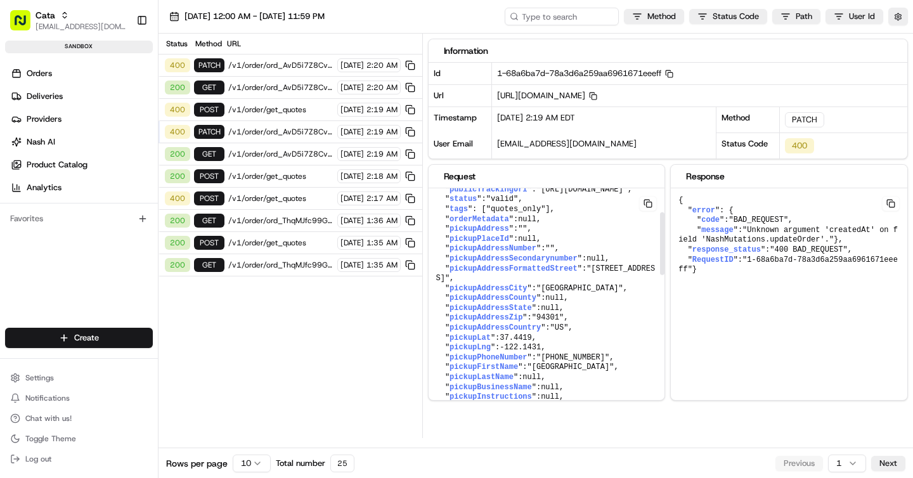
scroll to position [0, 0]
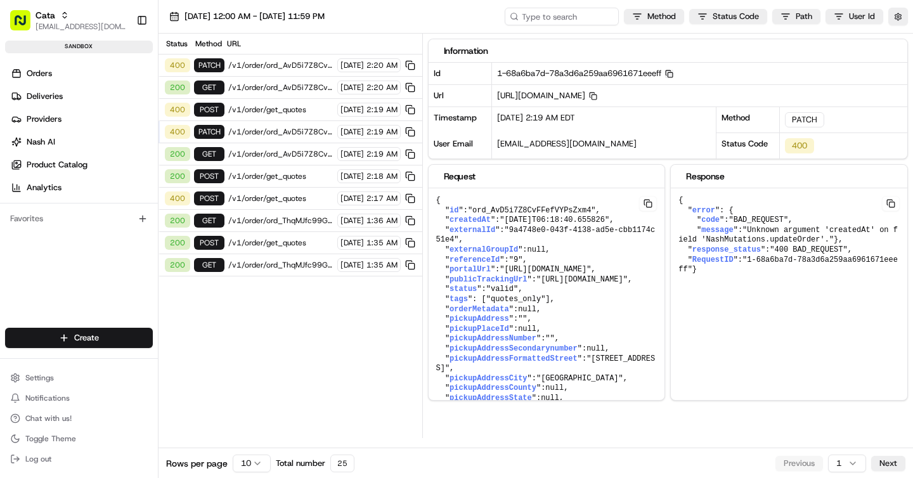
click at [673, 74] on icon "button" at bounding box center [669, 74] width 8 height 8
click at [285, 181] on div "200 POST /v1/order/get_quotes 08/21/2025 2:18 AM" at bounding box center [290, 176] width 264 height 22
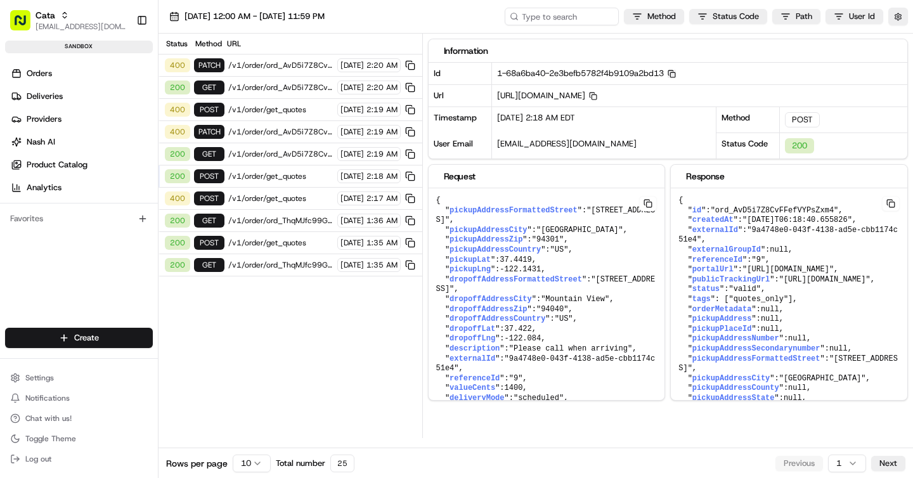
click at [675, 74] on rect "button" at bounding box center [672, 75] width 5 height 5
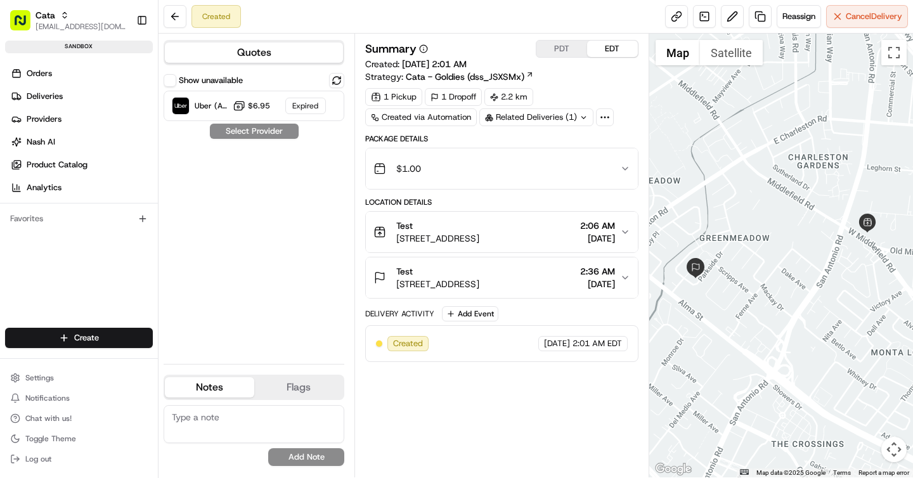
click at [603, 112] on icon at bounding box center [604, 117] width 11 height 11
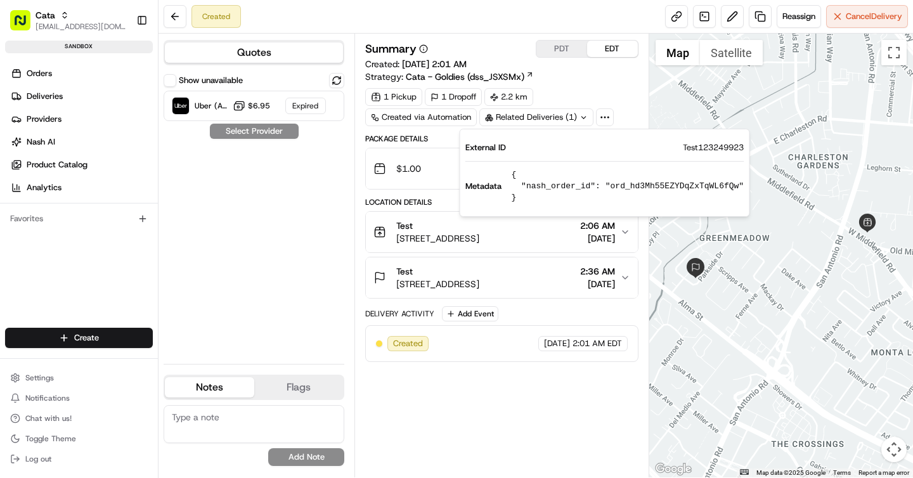
click at [668, 183] on pre "{ "nash_order_id": "ord_hd3Mh55EZYDqZxTqWL6fQw" }" at bounding box center [627, 186] width 233 height 34
copy pre "ord_hd3Mh55EZYDqZxTqWL6fQw"
